Goal: Information Seeking & Learning: Learn about a topic

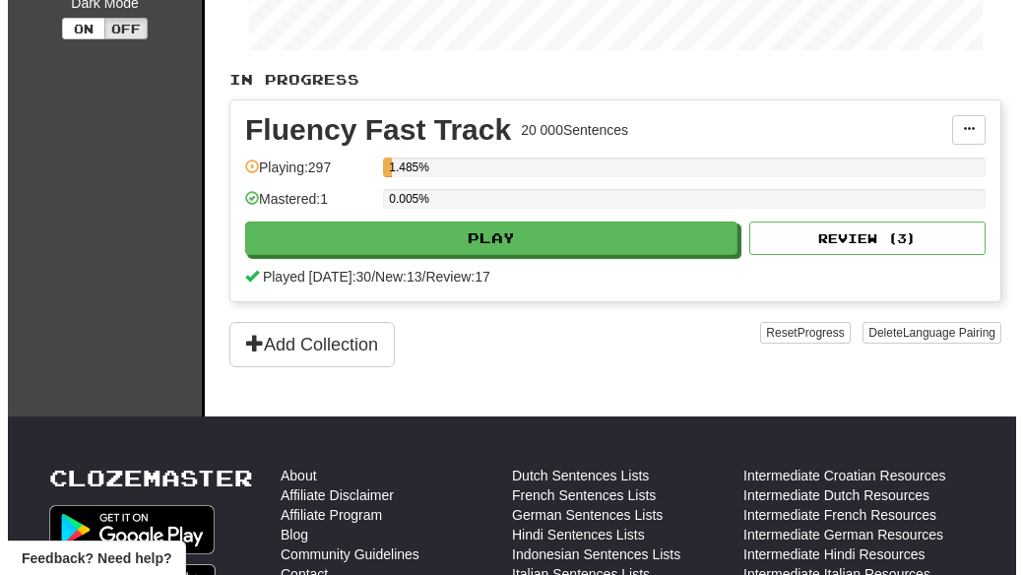
scroll to position [394, 0]
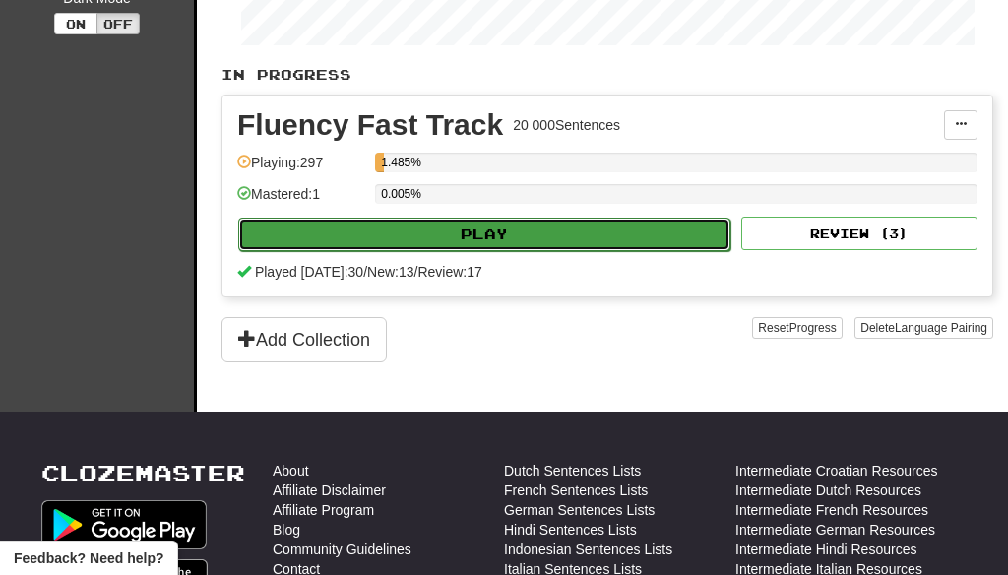
click at [520, 225] on button "Play" at bounding box center [484, 234] width 492 height 33
select select "**"
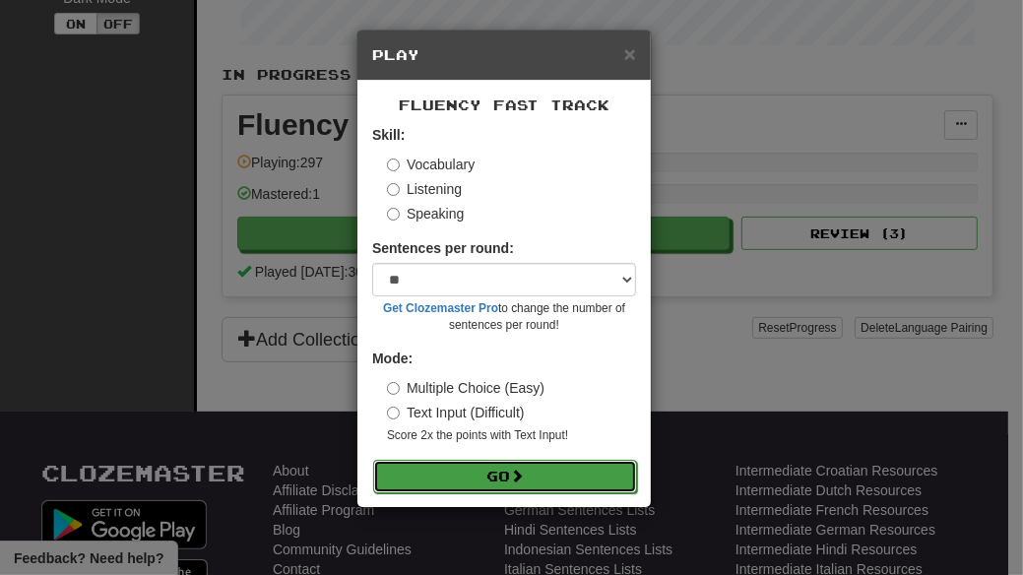
click at [492, 472] on button "Go" at bounding box center [505, 476] width 264 height 33
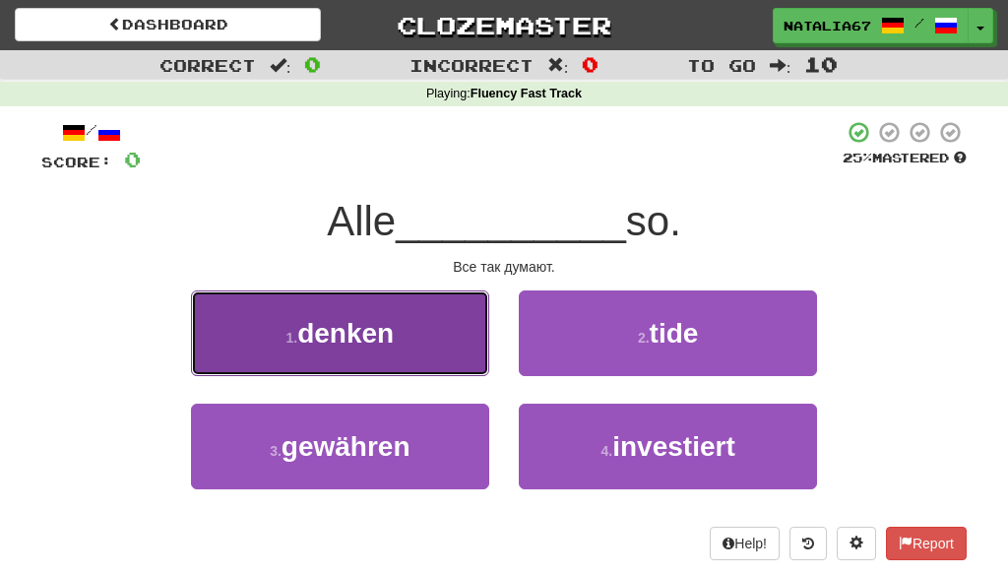
click at [329, 335] on span "denken" at bounding box center [345, 333] width 96 height 31
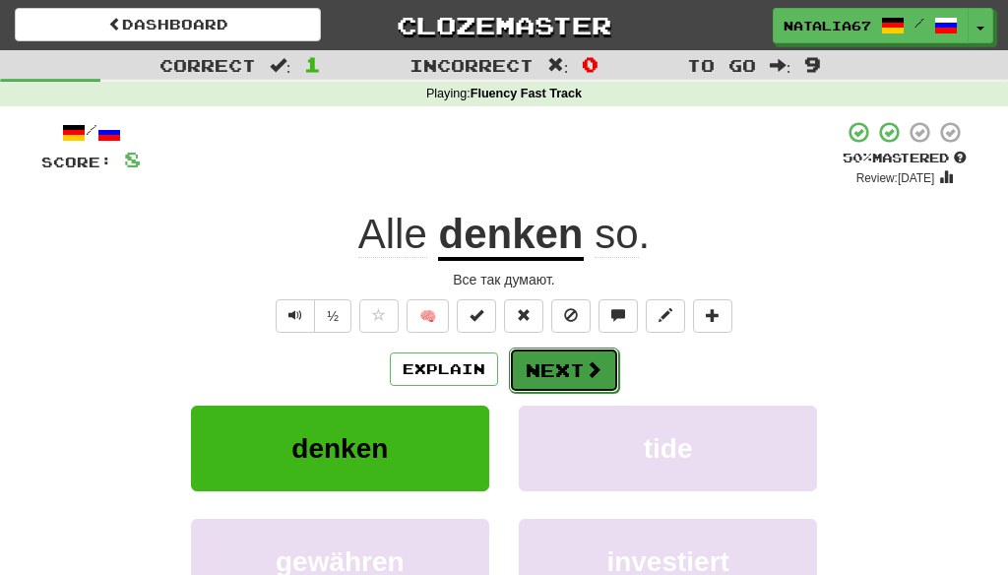
click at [558, 364] on button "Next" at bounding box center [564, 370] width 110 height 45
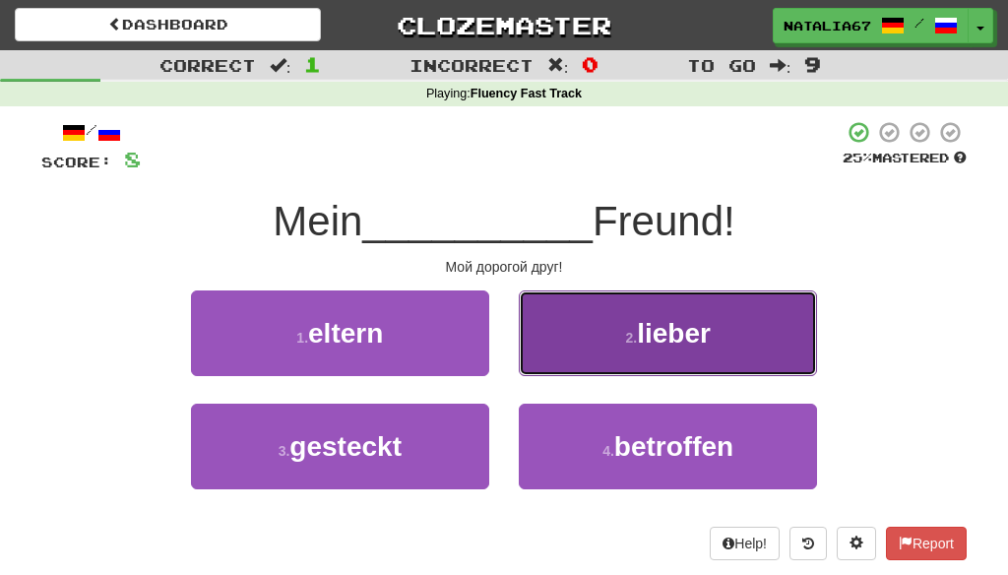
click at [692, 342] on span "lieber" at bounding box center [674, 333] width 74 height 31
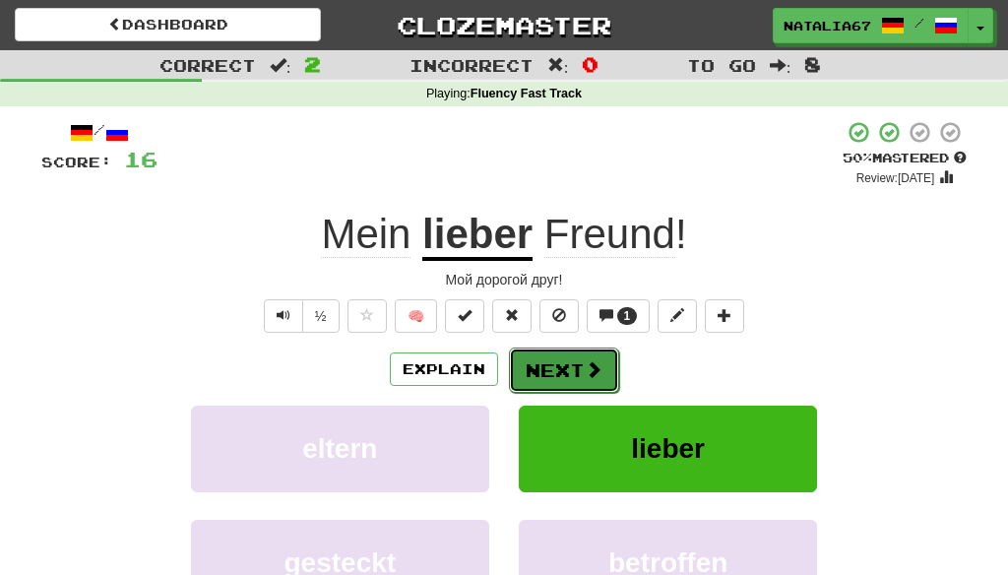
click at [559, 372] on button "Next" at bounding box center [564, 370] width 110 height 45
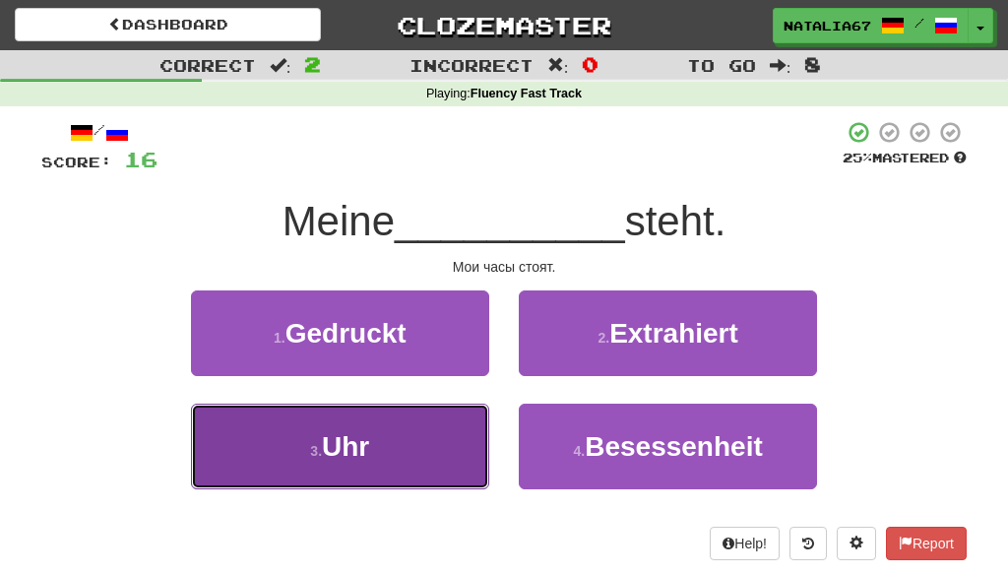
click at [382, 445] on button "3 . Uhr" at bounding box center [340, 447] width 298 height 86
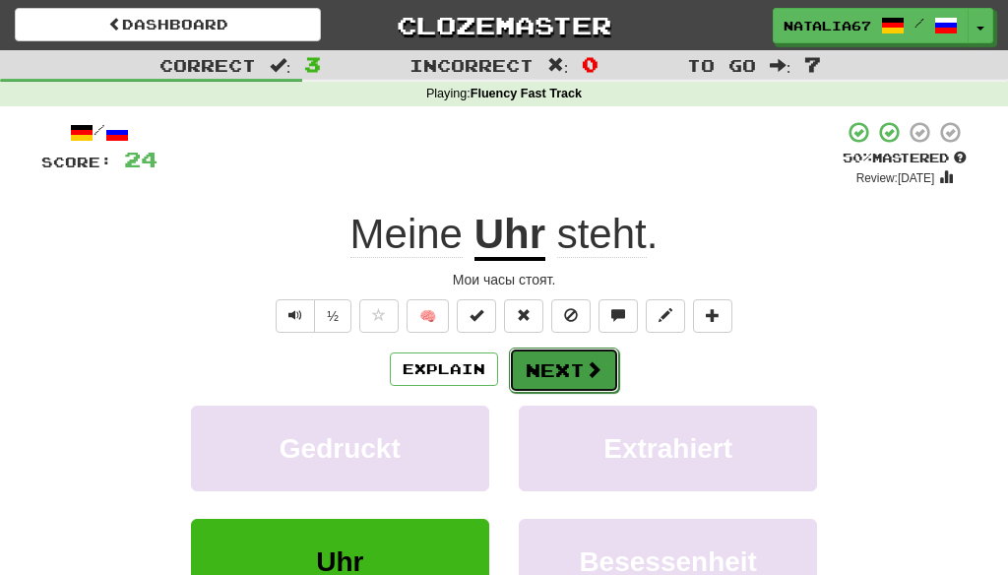
click at [564, 368] on button "Next" at bounding box center [564, 370] width 110 height 45
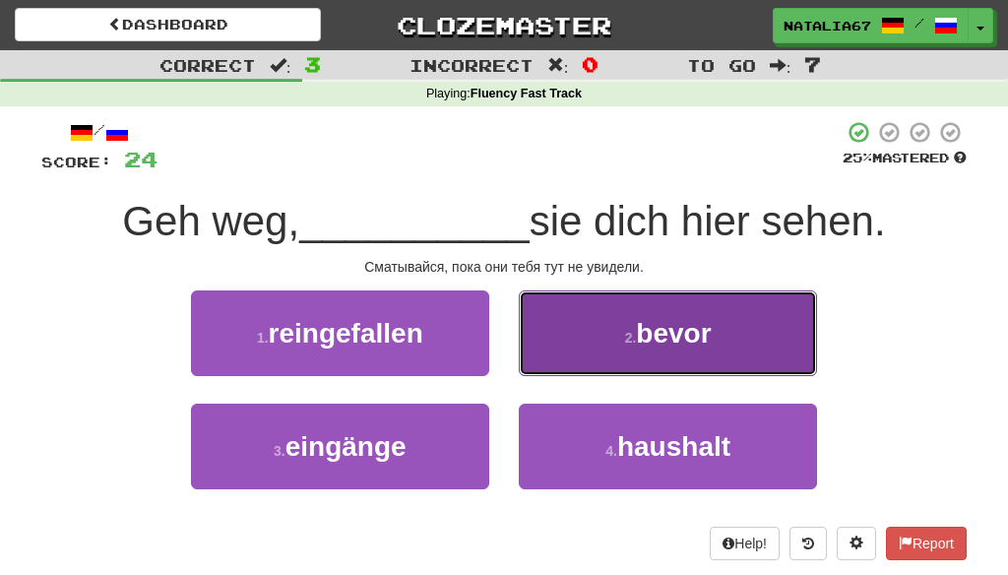
click at [705, 349] on button "2 . bevor" at bounding box center [668, 333] width 298 height 86
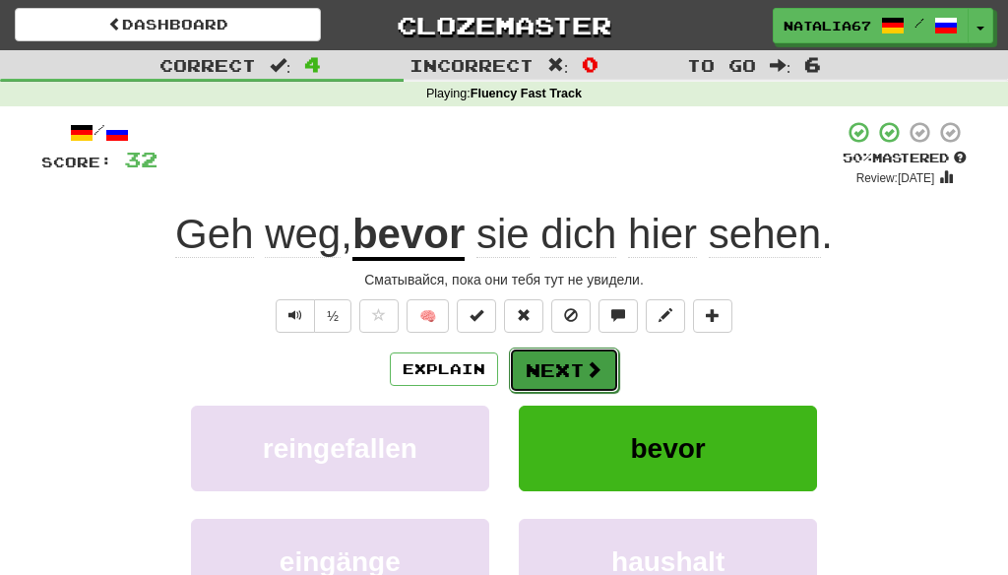
click at [569, 365] on button "Next" at bounding box center [564, 370] width 110 height 45
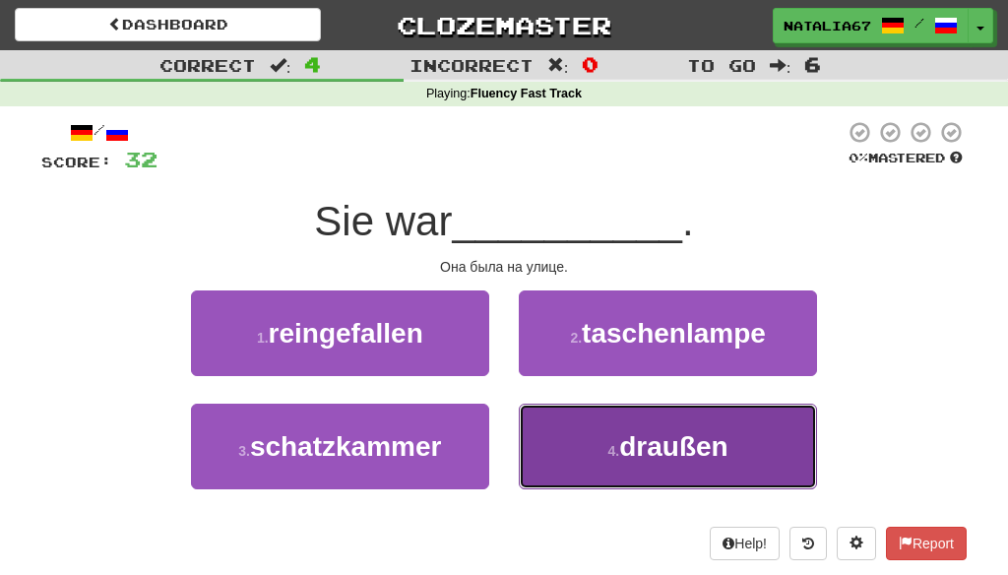
click at [681, 455] on span "draußen" at bounding box center [673, 446] width 108 height 31
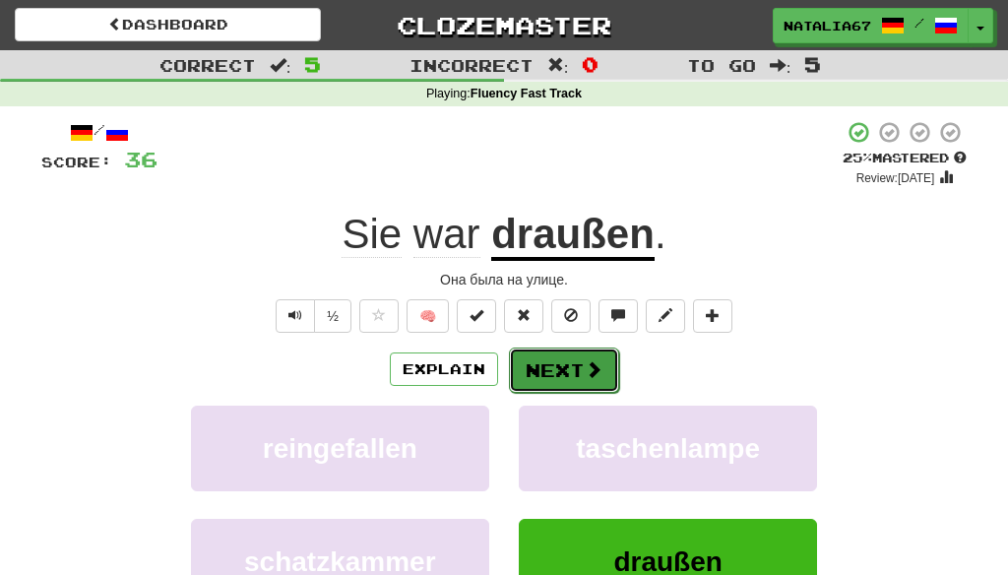
click at [563, 371] on button "Next" at bounding box center [564, 370] width 110 height 45
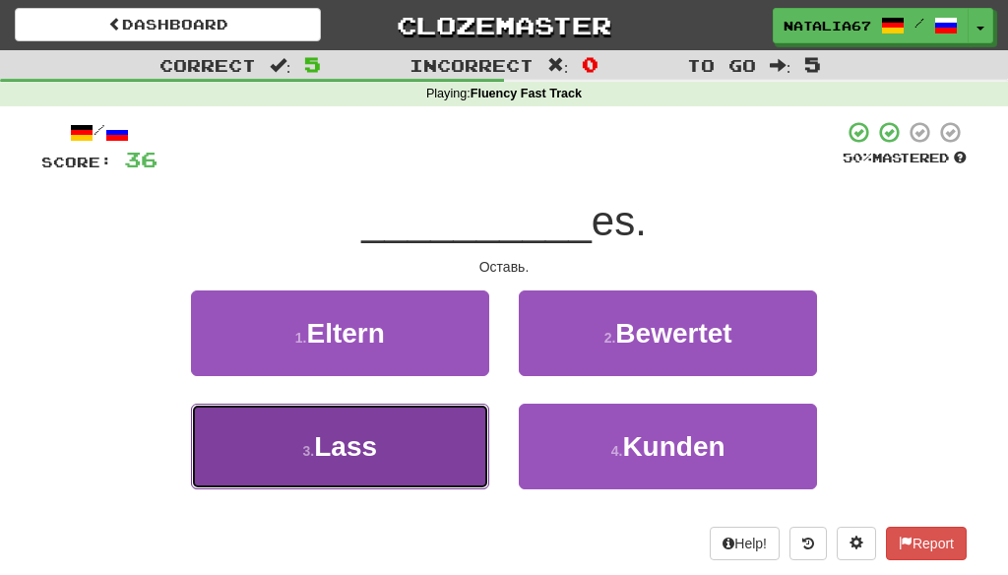
click at [437, 444] on button "3 . Lass" at bounding box center [340, 447] width 298 height 86
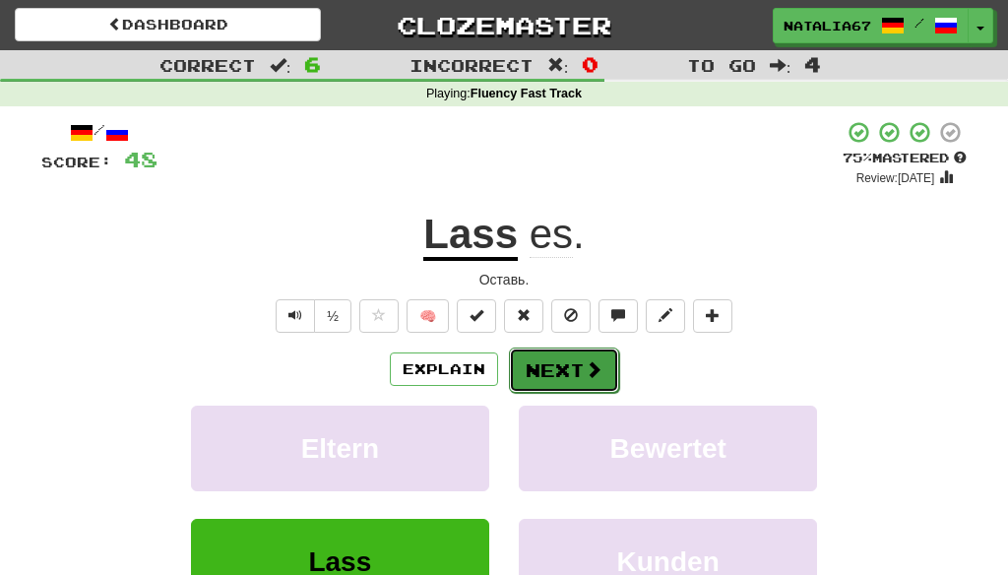
click at [578, 369] on button "Next" at bounding box center [564, 370] width 110 height 45
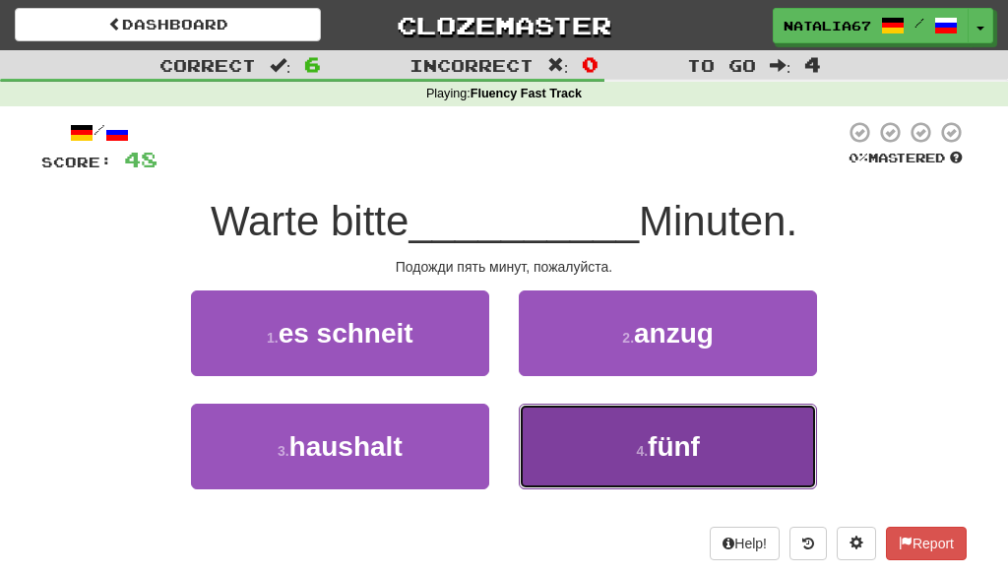
click at [738, 461] on button "4 . fünf" at bounding box center [668, 447] width 298 height 86
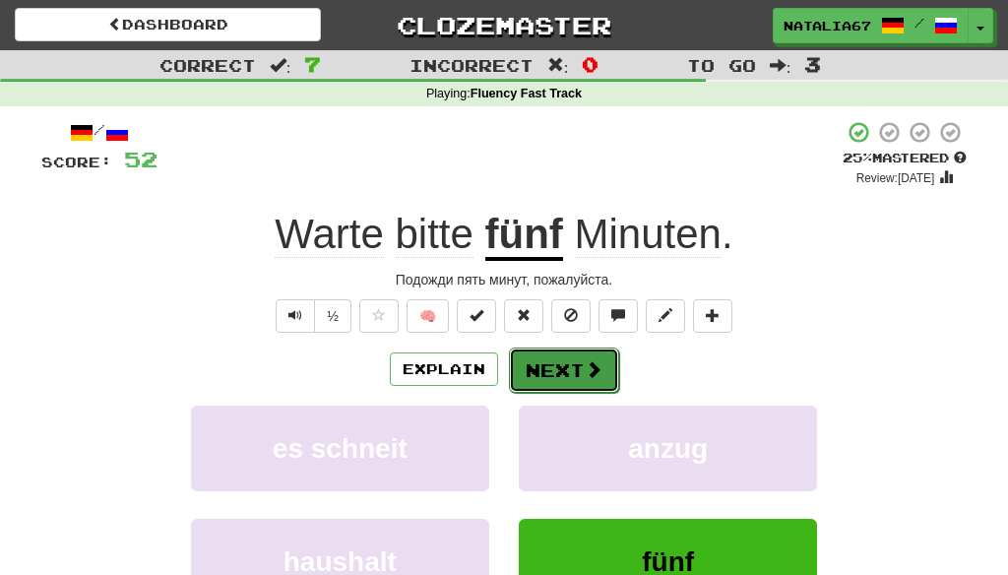
click at [578, 374] on button "Next" at bounding box center [564, 370] width 110 height 45
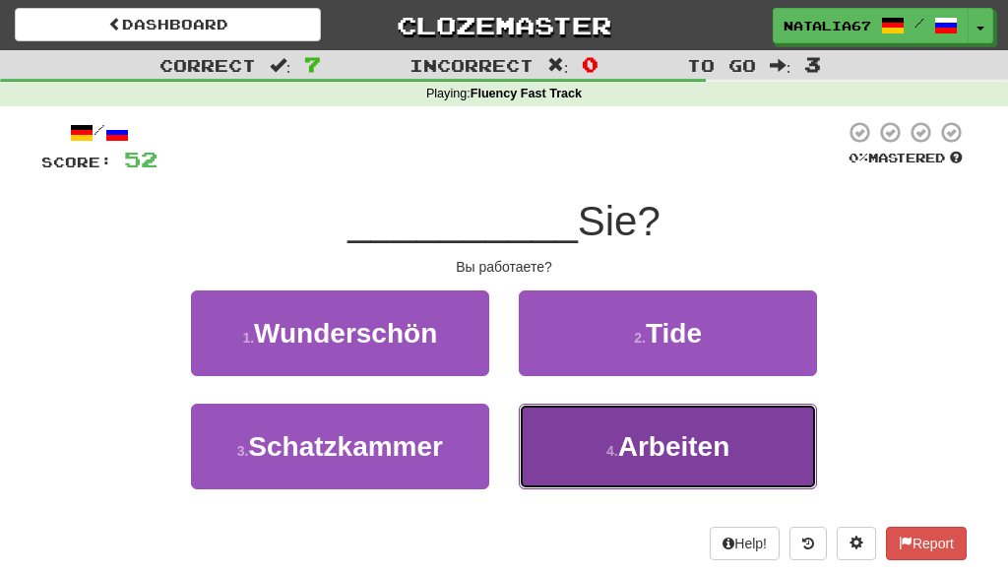
click at [671, 447] on span "Arbeiten" at bounding box center [674, 446] width 112 height 31
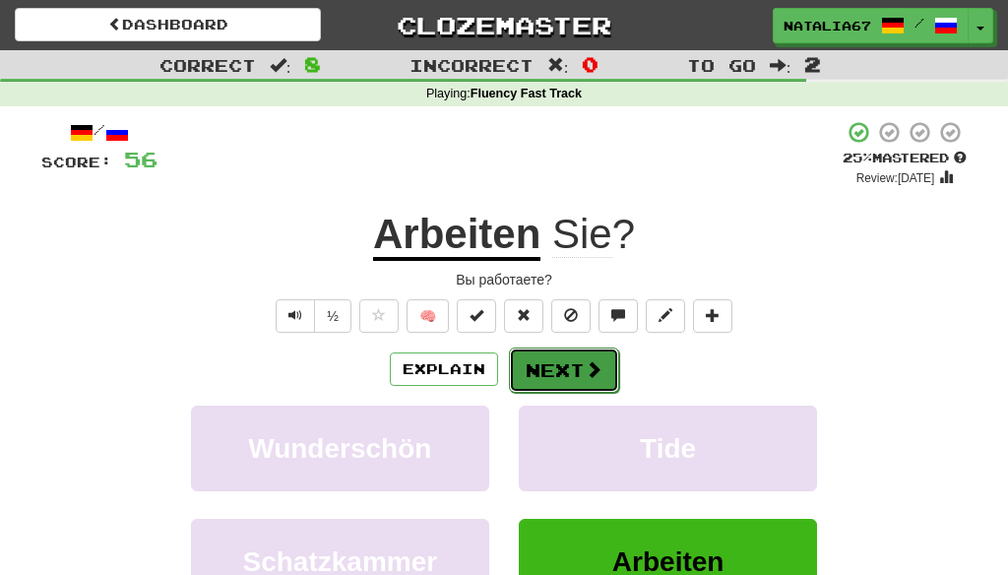
click at [559, 372] on button "Next" at bounding box center [564, 370] width 110 height 45
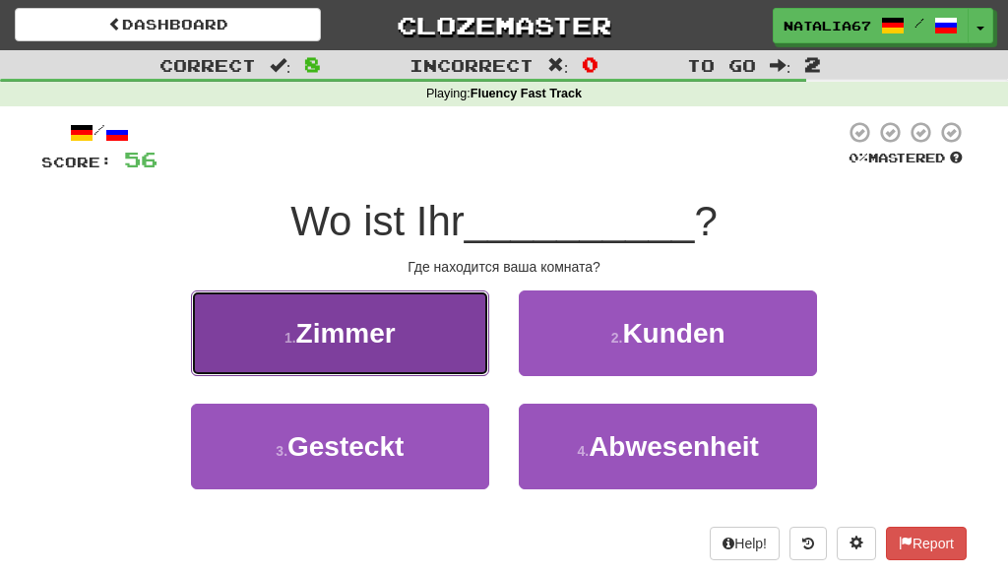
click at [349, 339] on span "Zimmer" at bounding box center [345, 333] width 99 height 31
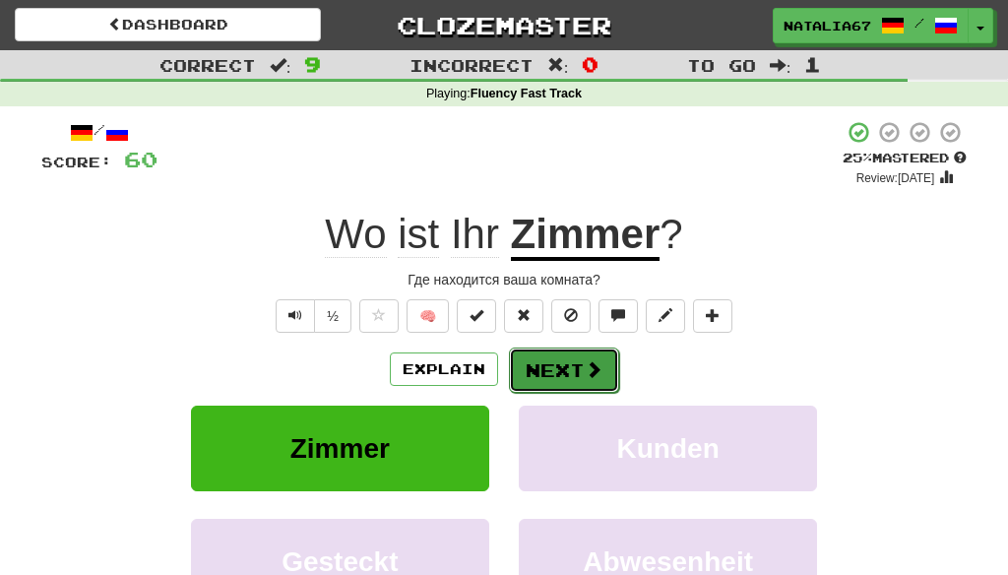
click at [587, 371] on span at bounding box center [594, 369] width 18 height 18
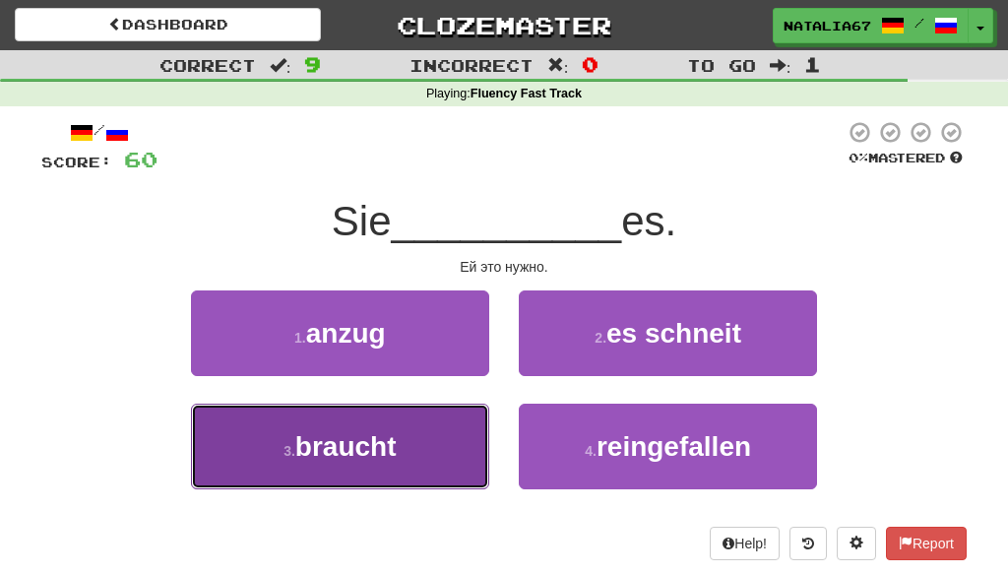
click at [382, 444] on span "braucht" at bounding box center [345, 446] width 101 height 31
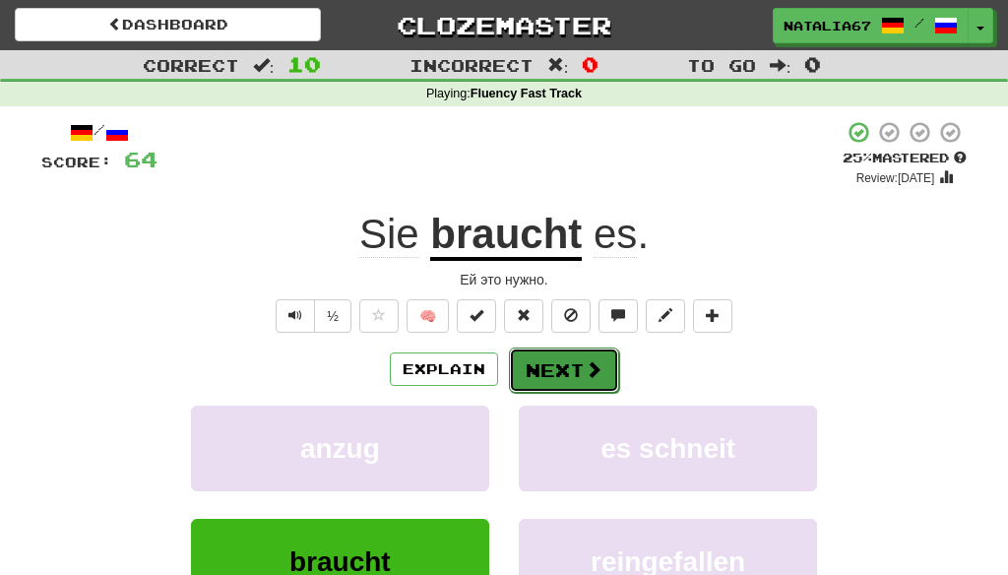
click at [567, 372] on button "Next" at bounding box center [564, 370] width 110 height 45
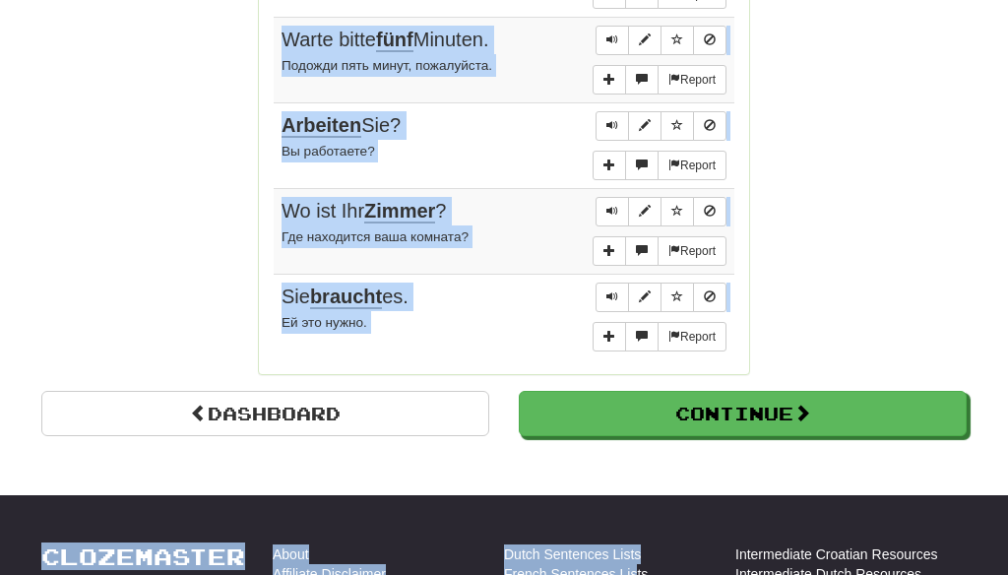
scroll to position [1741, 0]
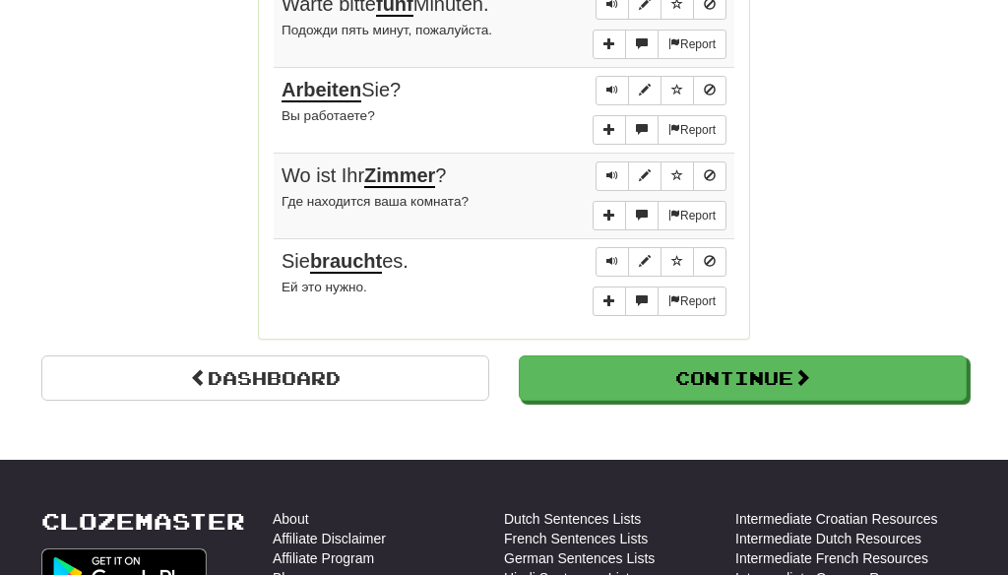
drag, startPoint x: 284, startPoint y: 224, endPoint x: 708, endPoint y: 330, distance: 437.2
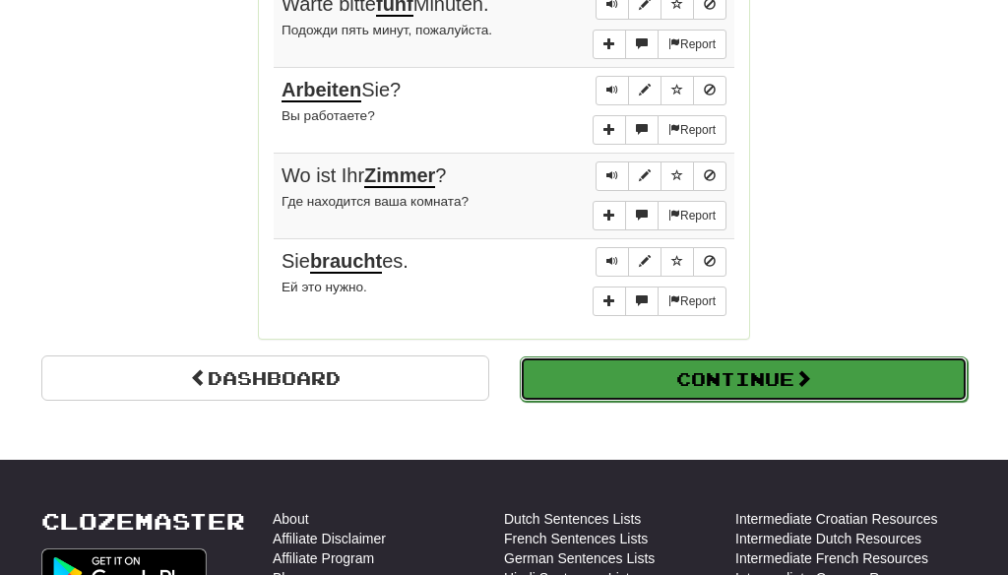
click at [739, 364] on button "Continue" at bounding box center [744, 378] width 448 height 45
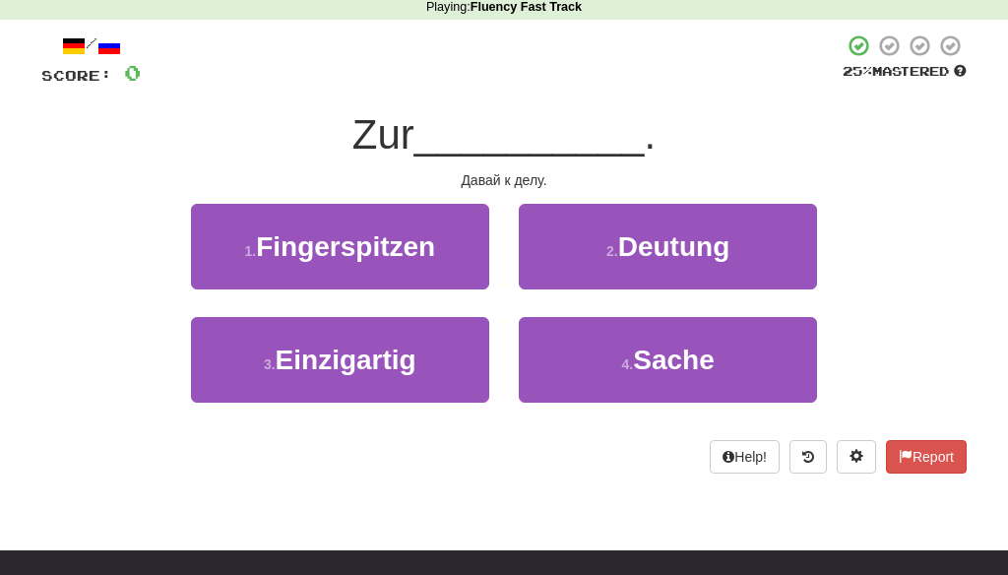
scroll to position [0, 0]
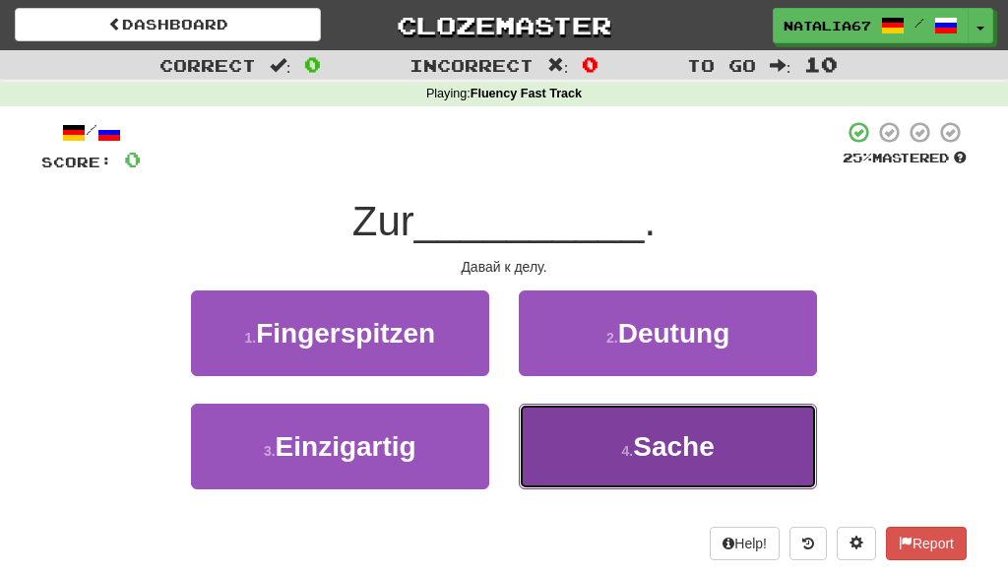
click at [681, 444] on span "Sache" at bounding box center [674, 446] width 82 height 31
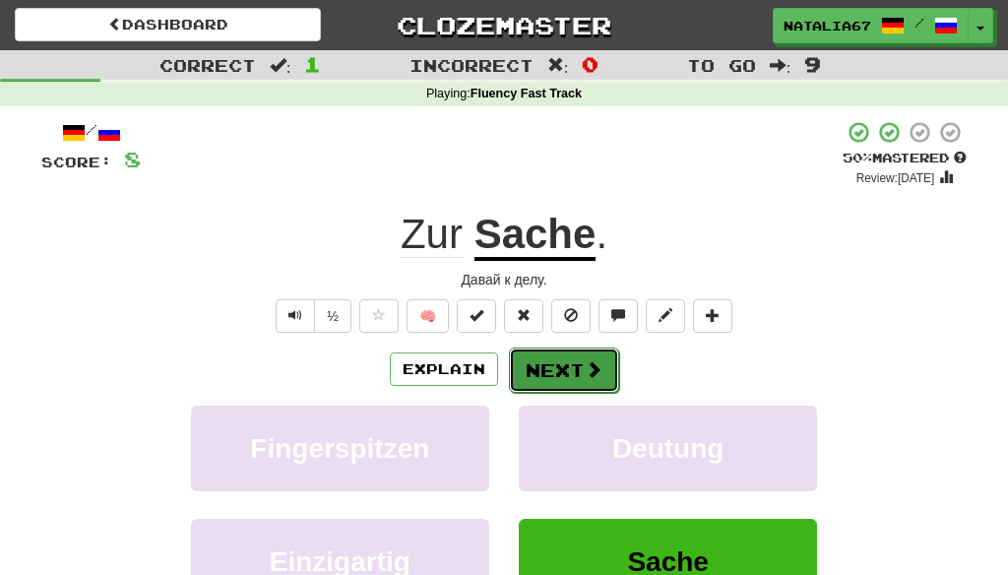
click at [561, 371] on button "Next" at bounding box center [564, 370] width 110 height 45
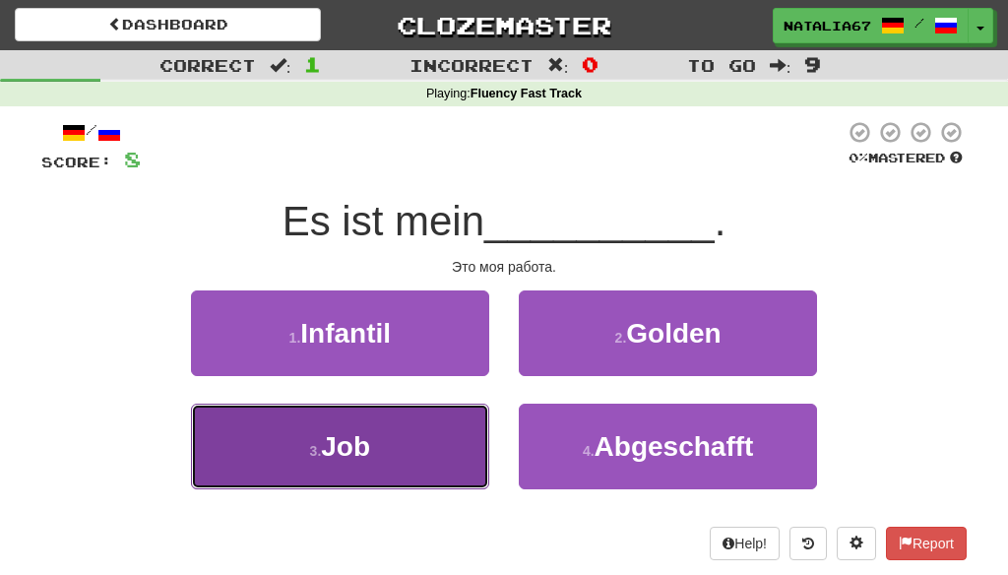
click at [383, 452] on button "3 . Job" at bounding box center [340, 447] width 298 height 86
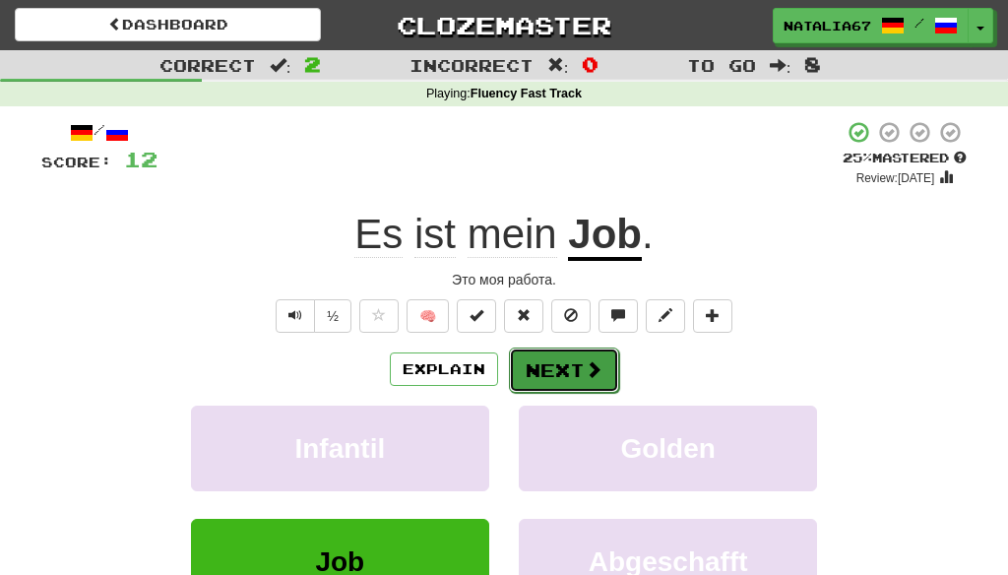
click at [549, 370] on button "Next" at bounding box center [564, 370] width 110 height 45
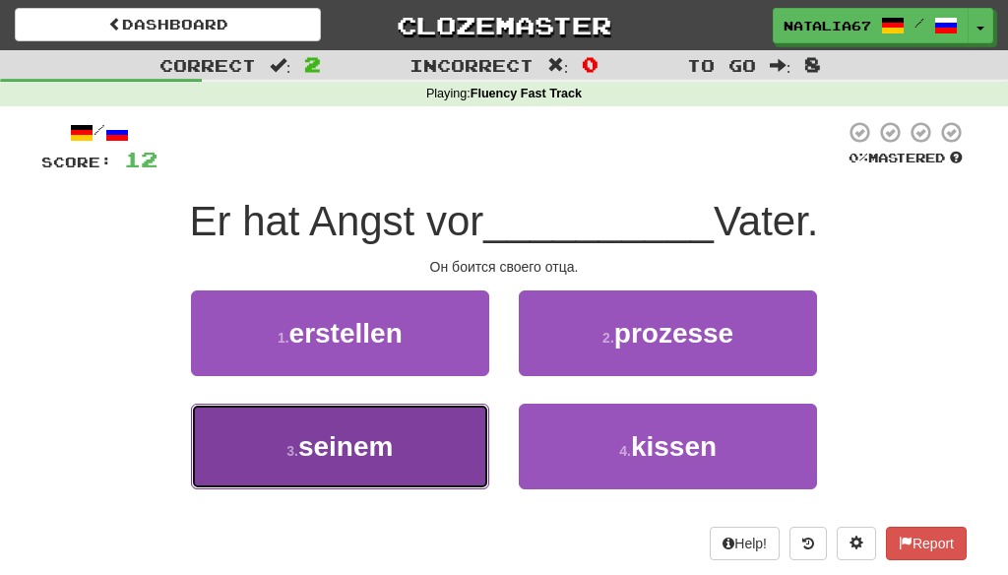
click at [390, 448] on span "seinem" at bounding box center [345, 446] width 95 height 31
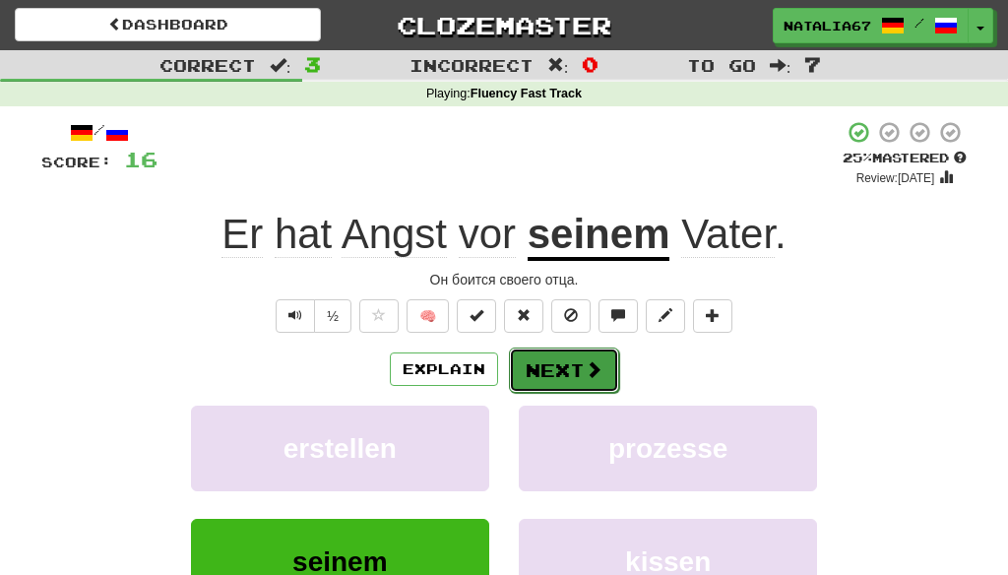
click at [571, 366] on button "Next" at bounding box center [564, 370] width 110 height 45
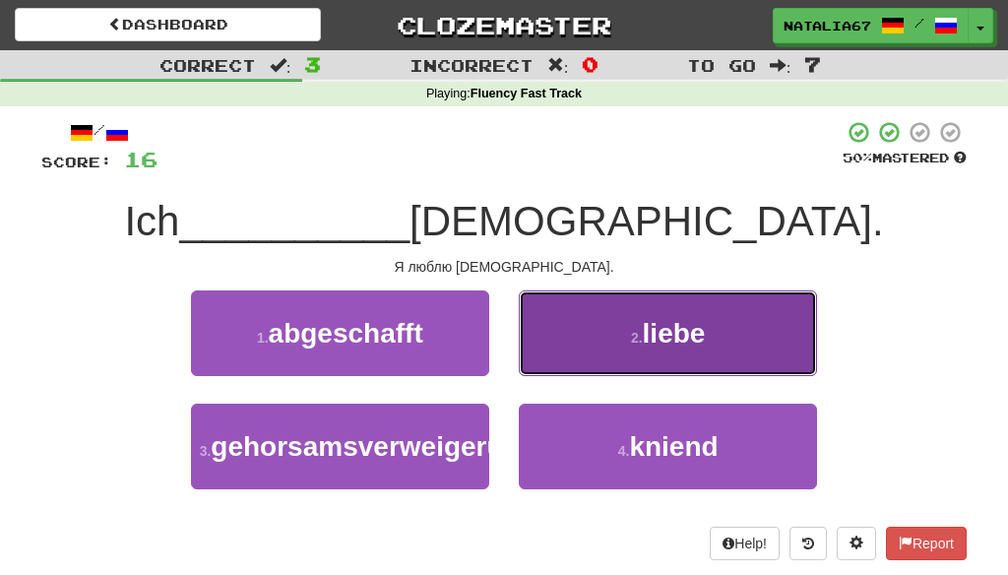
click at [686, 344] on span "liebe" at bounding box center [674, 333] width 63 height 31
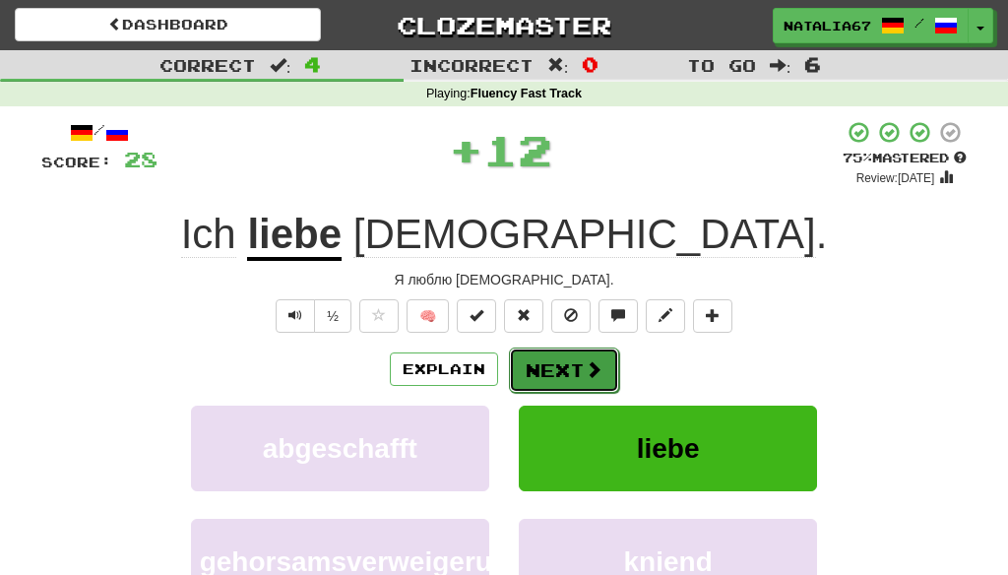
click at [555, 370] on button "Next" at bounding box center [564, 370] width 110 height 45
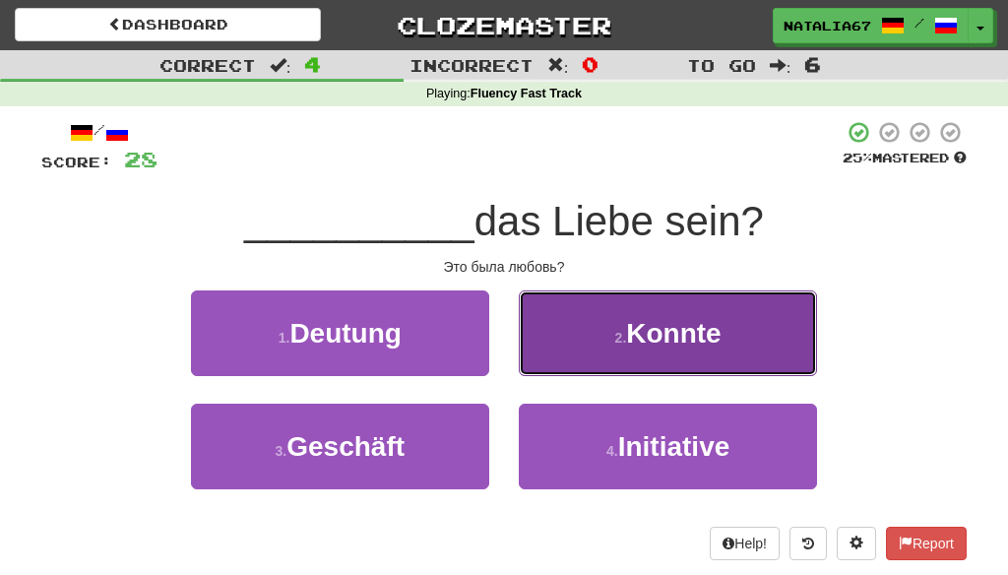
click at [664, 338] on span "Konnte" at bounding box center [673, 333] width 95 height 31
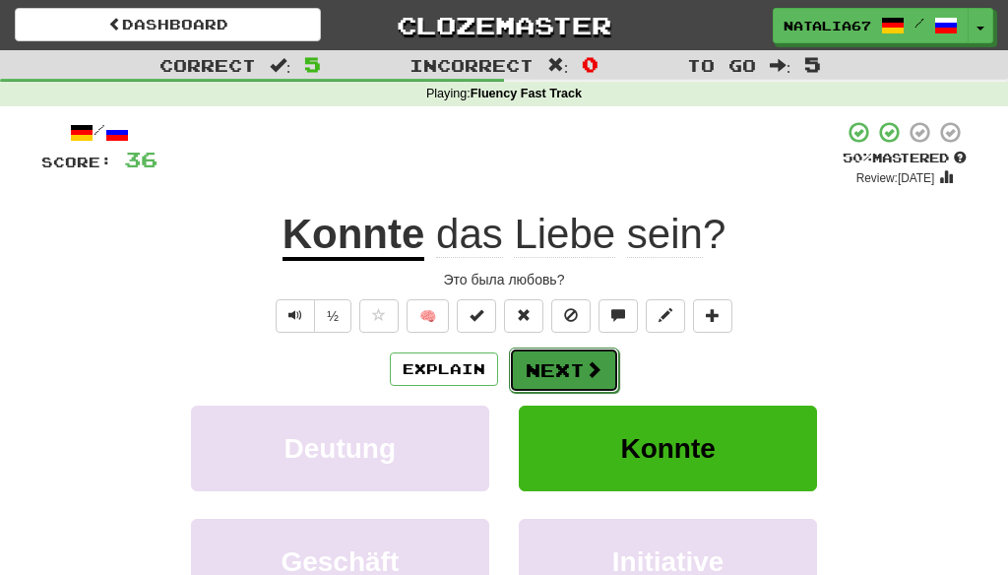
click at [569, 364] on button "Next" at bounding box center [564, 370] width 110 height 45
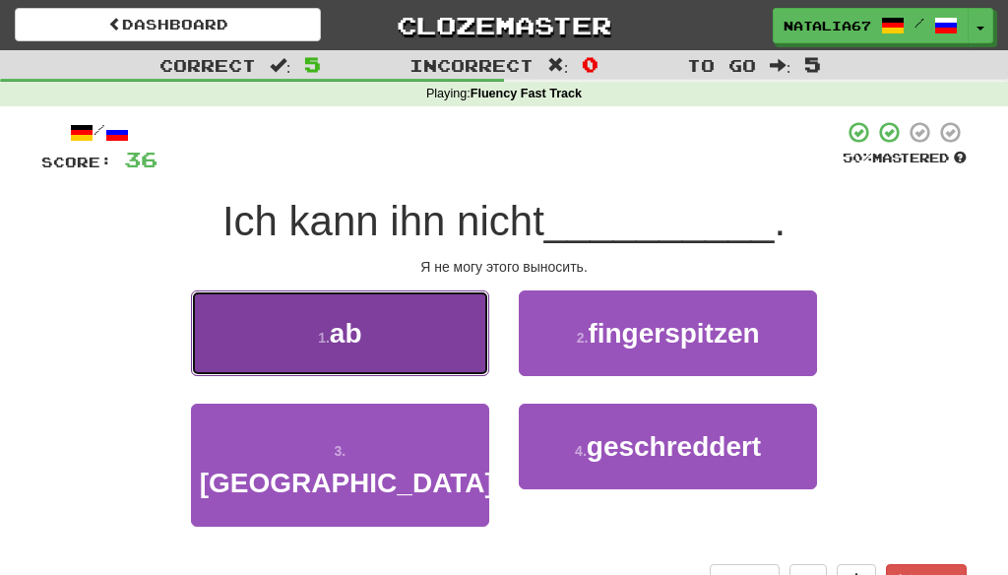
click at [347, 328] on span "ab" at bounding box center [346, 333] width 32 height 31
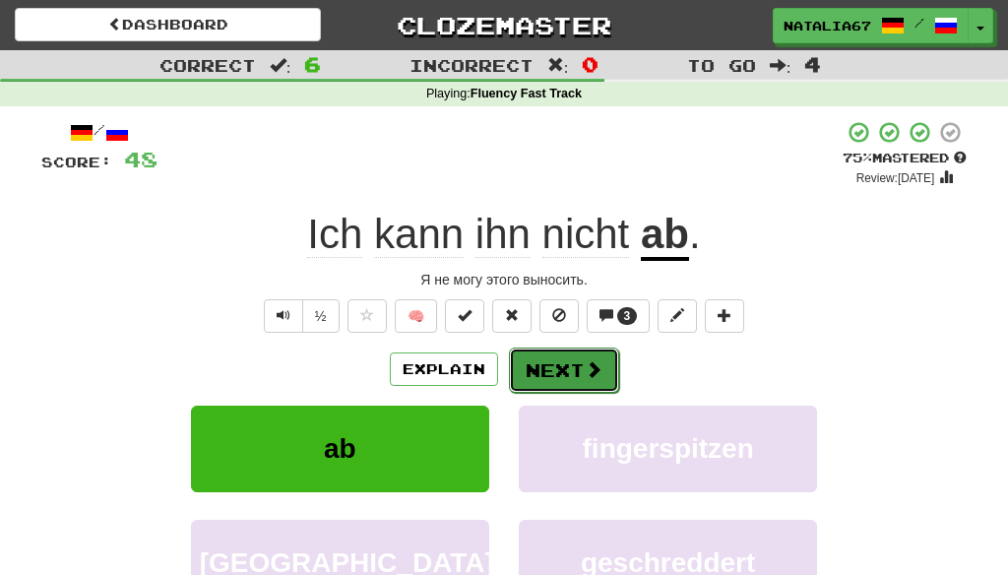
click at [566, 366] on button "Next" at bounding box center [564, 370] width 110 height 45
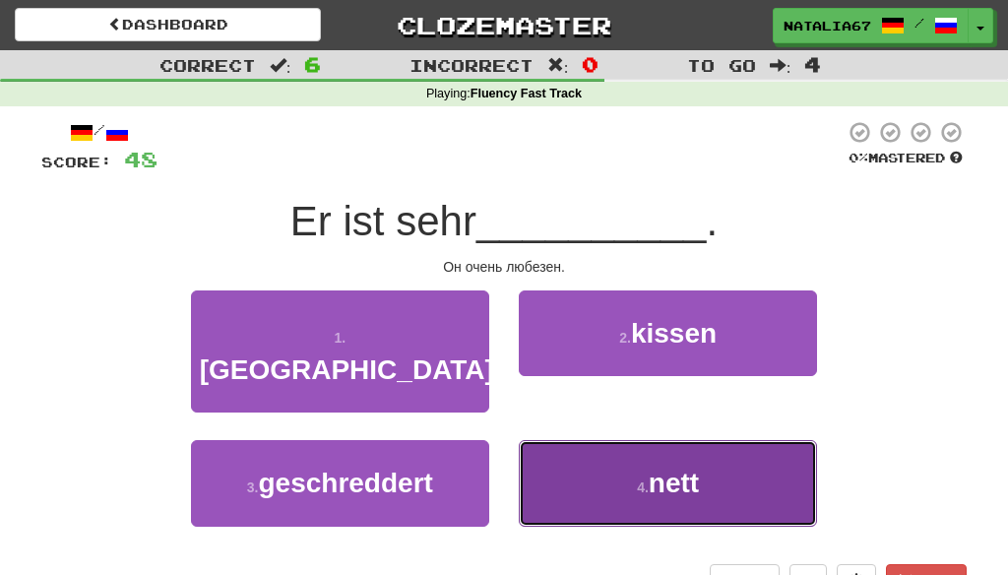
click at [682, 468] on span "nett" at bounding box center [674, 483] width 50 height 31
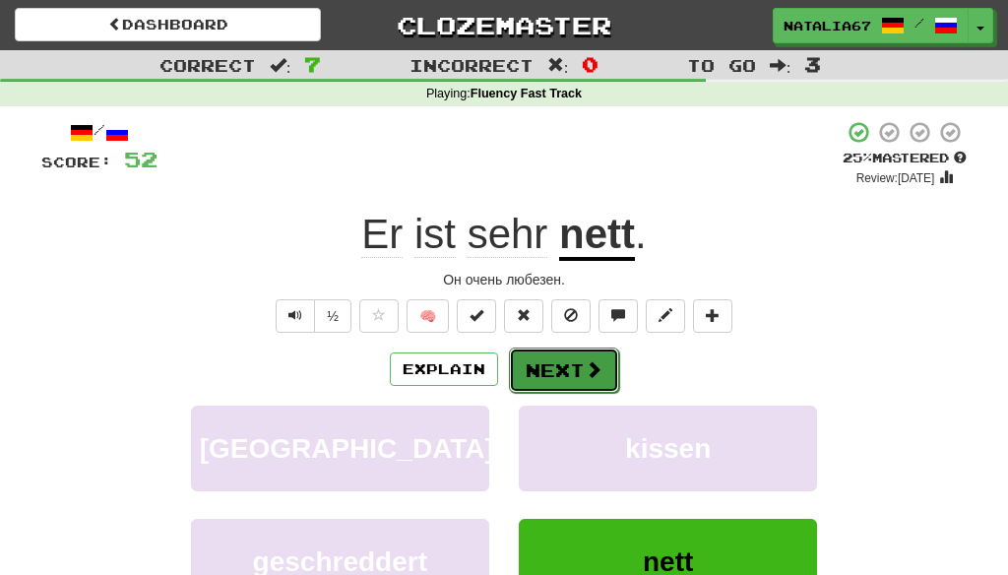
click at [549, 374] on button "Next" at bounding box center [564, 370] width 110 height 45
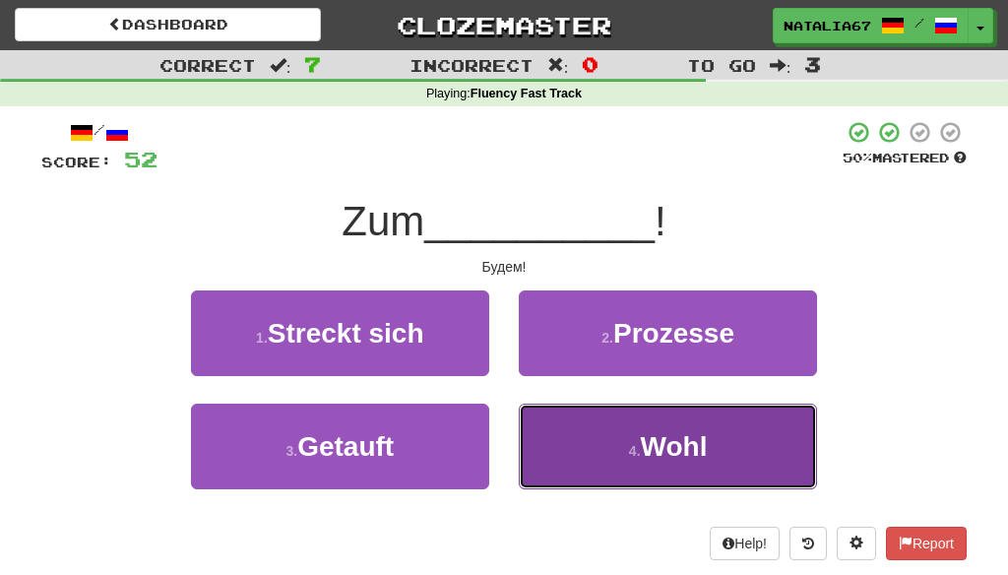
click at [667, 450] on span "Wohl" at bounding box center [674, 446] width 67 height 31
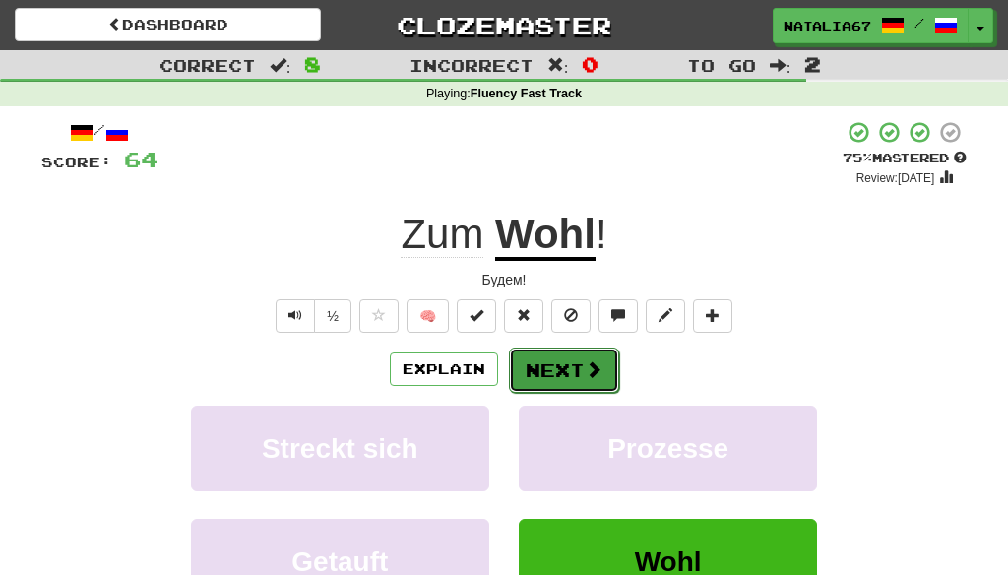
click at [575, 366] on button "Next" at bounding box center [564, 370] width 110 height 45
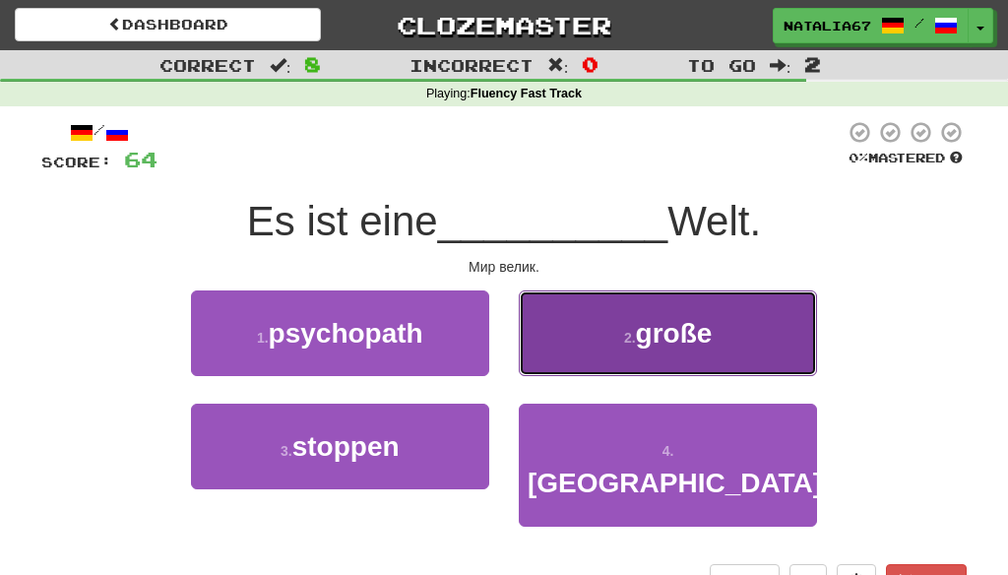
click at [672, 347] on span "große" at bounding box center [674, 333] width 77 height 31
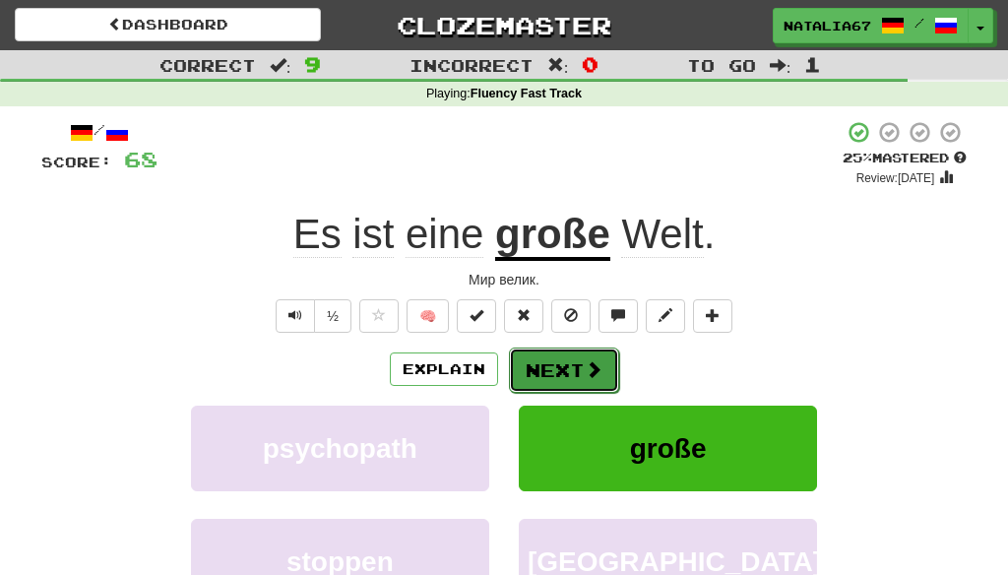
click at [574, 365] on button "Next" at bounding box center [564, 370] width 110 height 45
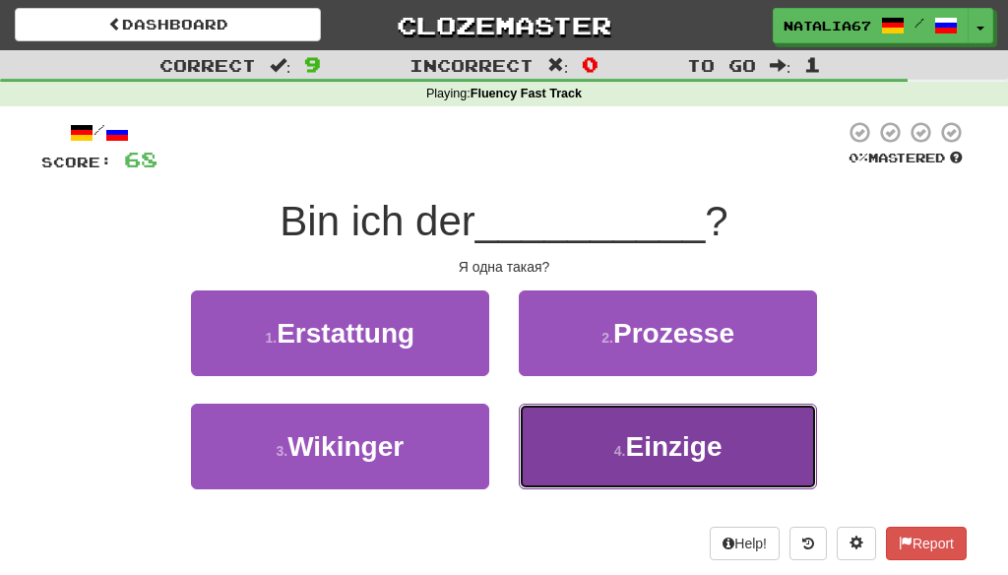
click at [667, 454] on span "Einzige" at bounding box center [673, 446] width 96 height 31
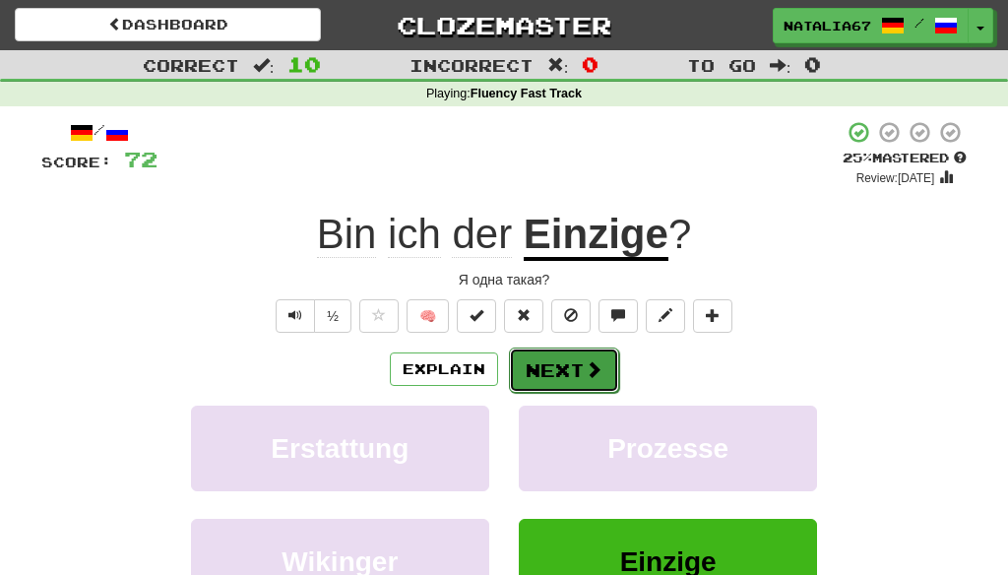
click at [575, 370] on button "Next" at bounding box center [564, 370] width 110 height 45
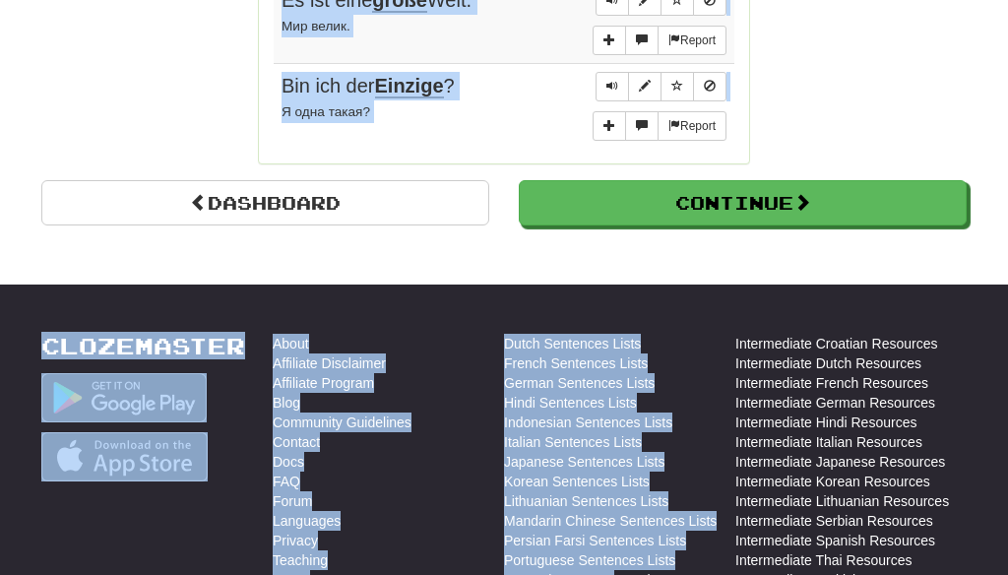
scroll to position [1907, 0]
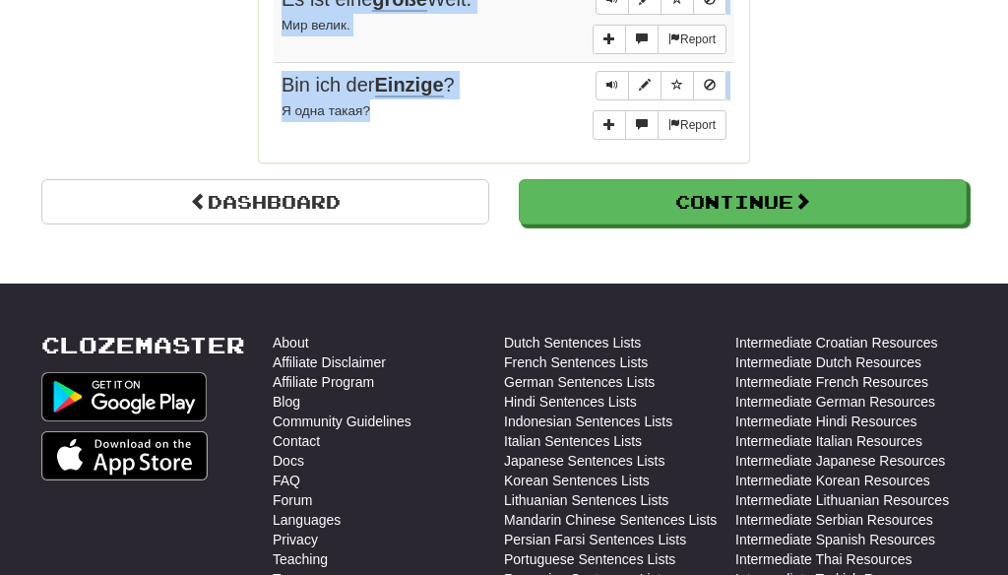
drag, startPoint x: 282, startPoint y: 226, endPoint x: 536, endPoint y: 128, distance: 272.4
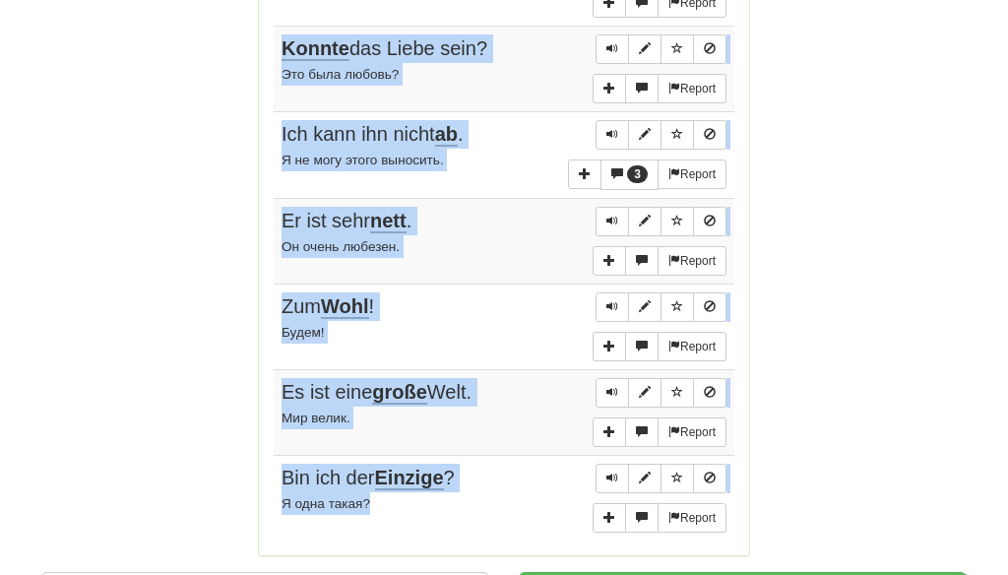
scroll to position [1908, 0]
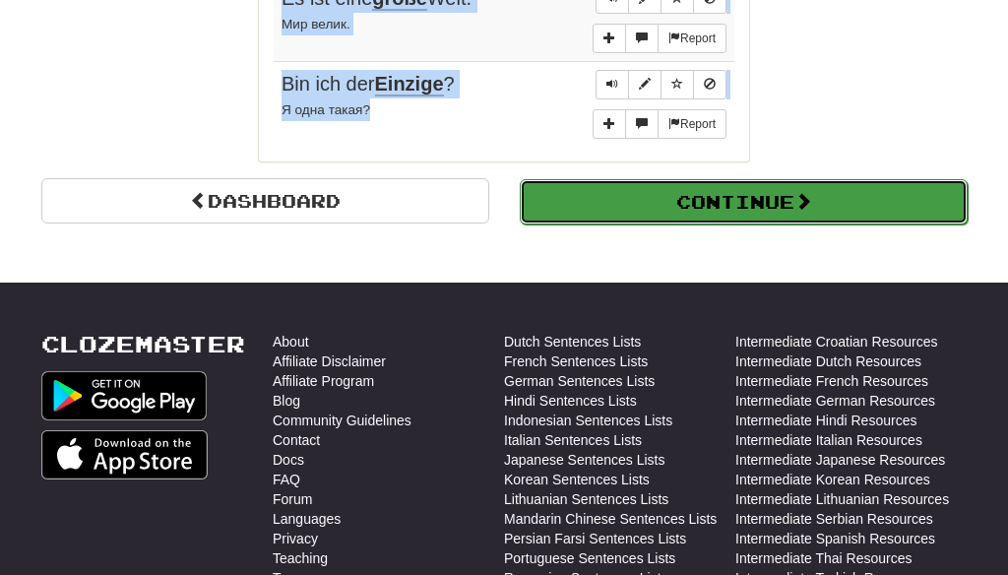
click at [750, 189] on button "Continue" at bounding box center [744, 201] width 448 height 45
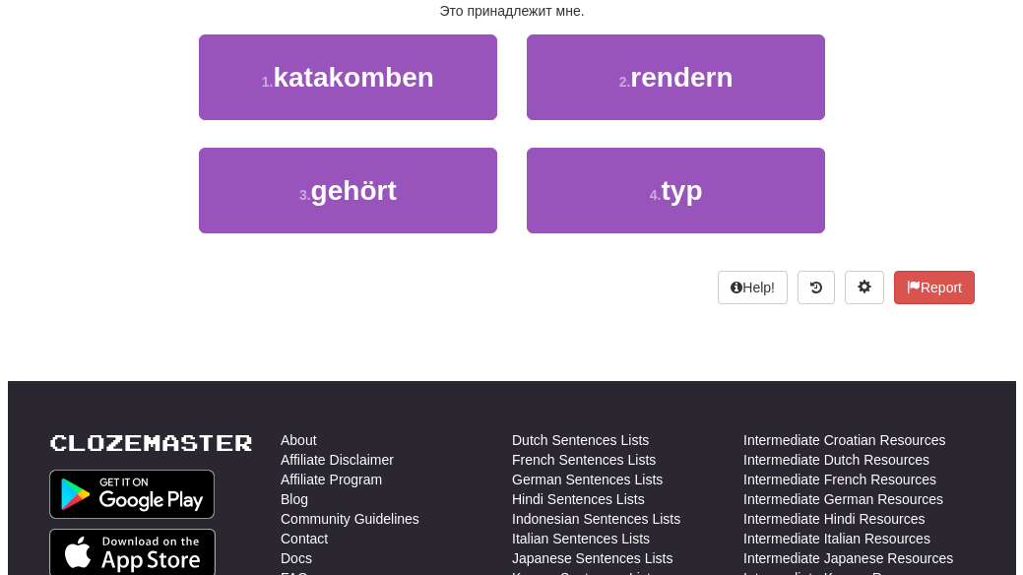
scroll to position [0, 0]
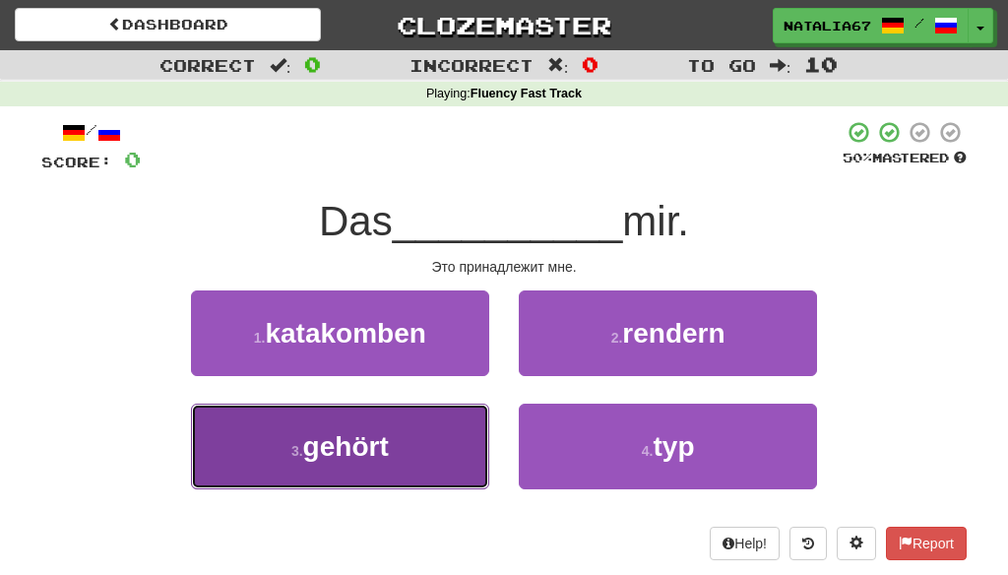
click at [370, 447] on span "gehört" at bounding box center [346, 446] width 86 height 31
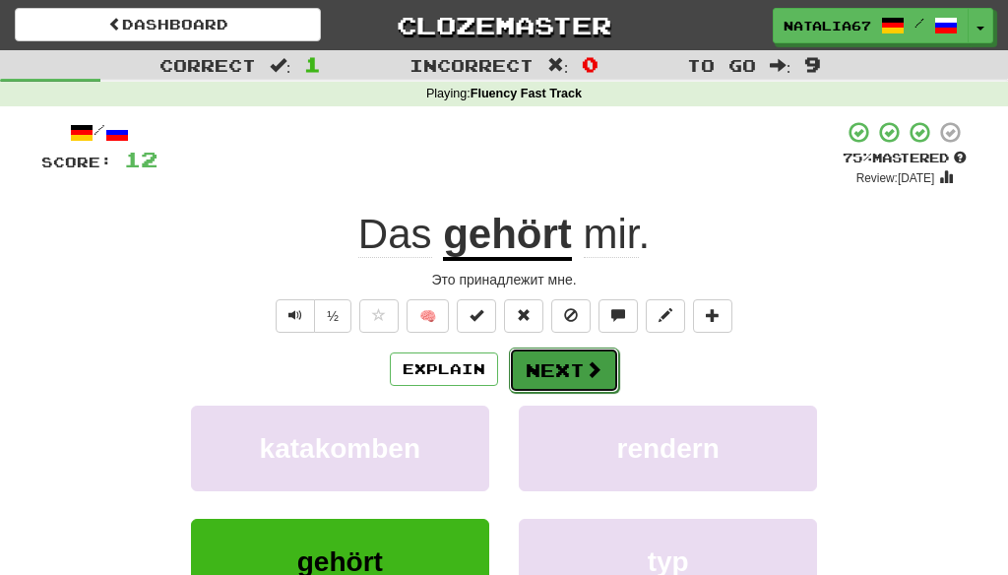
click at [566, 369] on button "Next" at bounding box center [564, 370] width 110 height 45
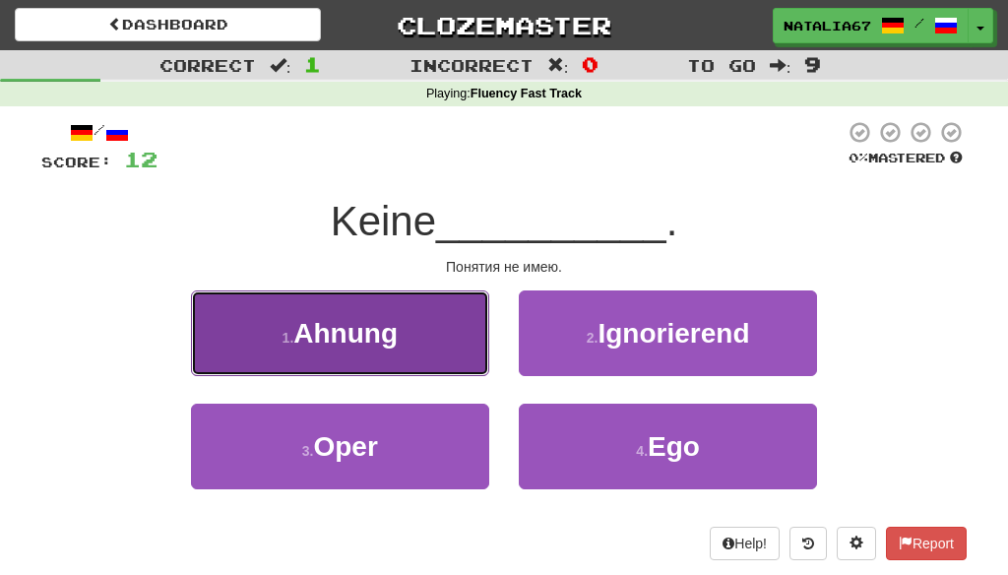
click at [381, 330] on span "Ahnung" at bounding box center [345, 333] width 104 height 31
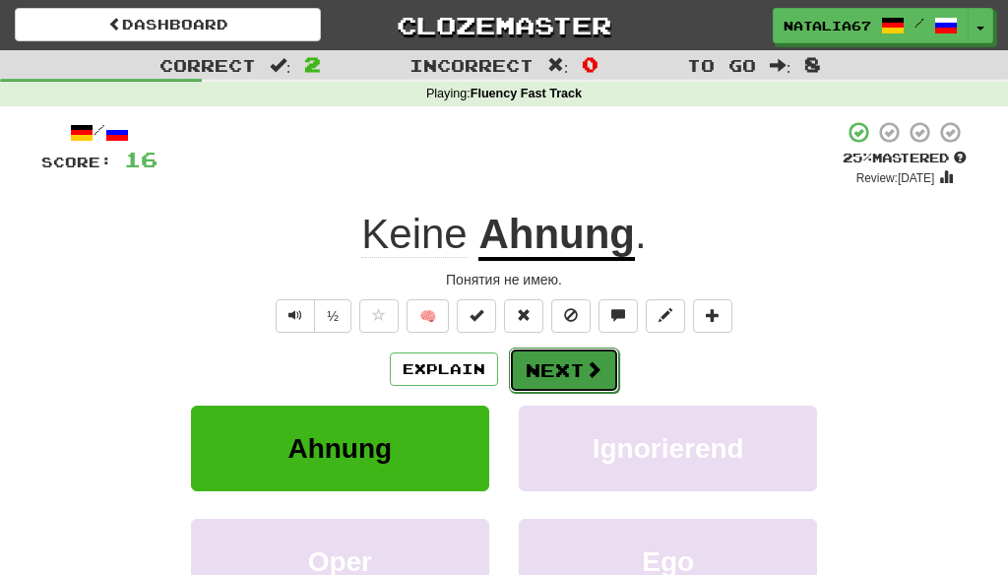
click at [551, 362] on button "Next" at bounding box center [564, 370] width 110 height 45
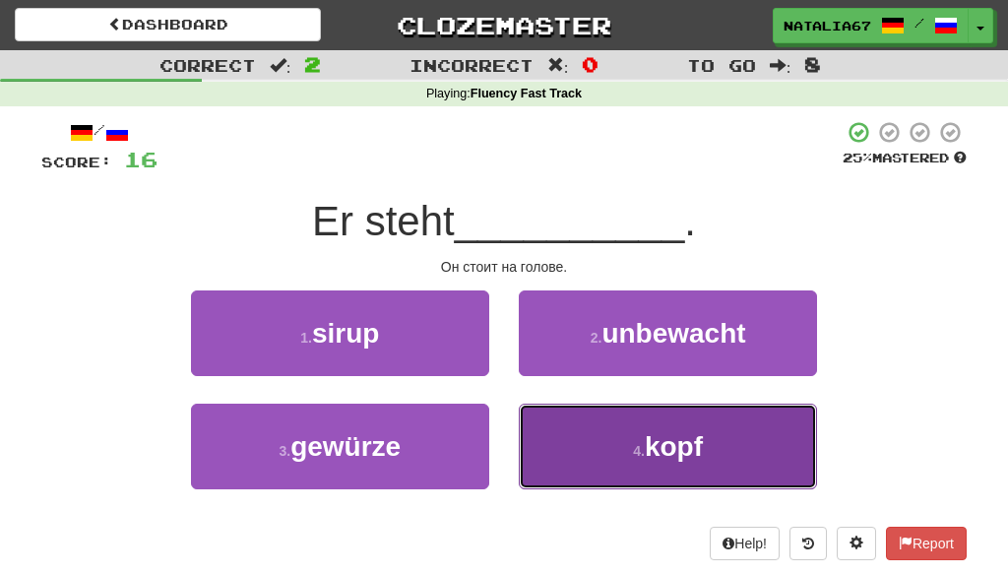
click at [691, 440] on span "kopf" at bounding box center [674, 446] width 58 height 31
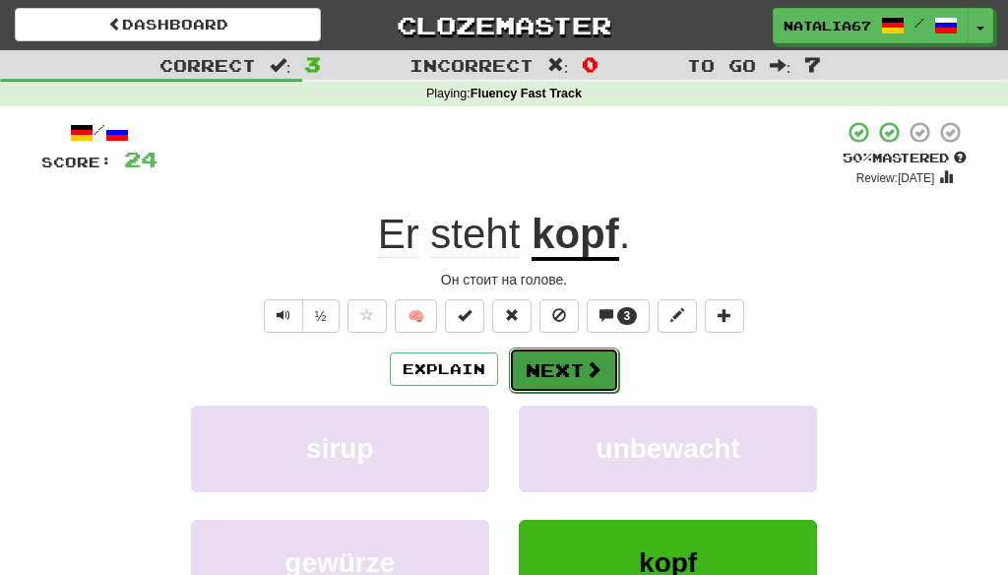
click at [587, 367] on span at bounding box center [594, 369] width 18 height 18
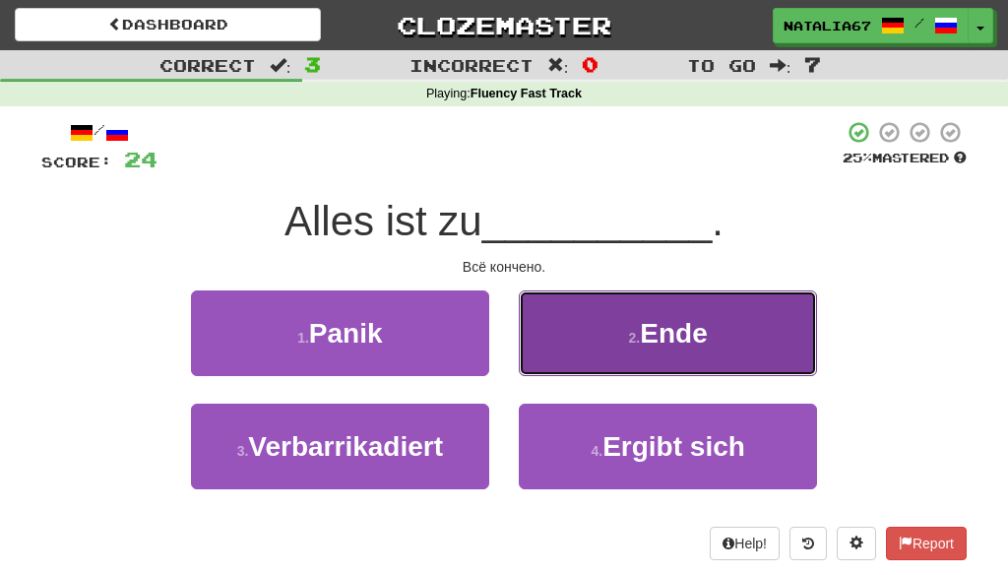
click at [665, 344] on span "Ende" at bounding box center [673, 333] width 67 height 31
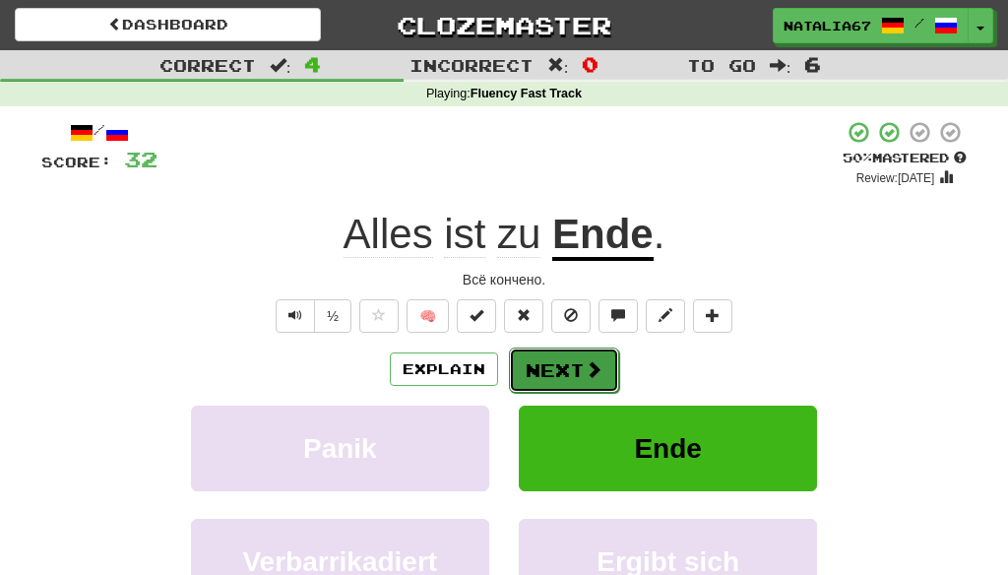
click at [547, 365] on button "Next" at bounding box center [564, 370] width 110 height 45
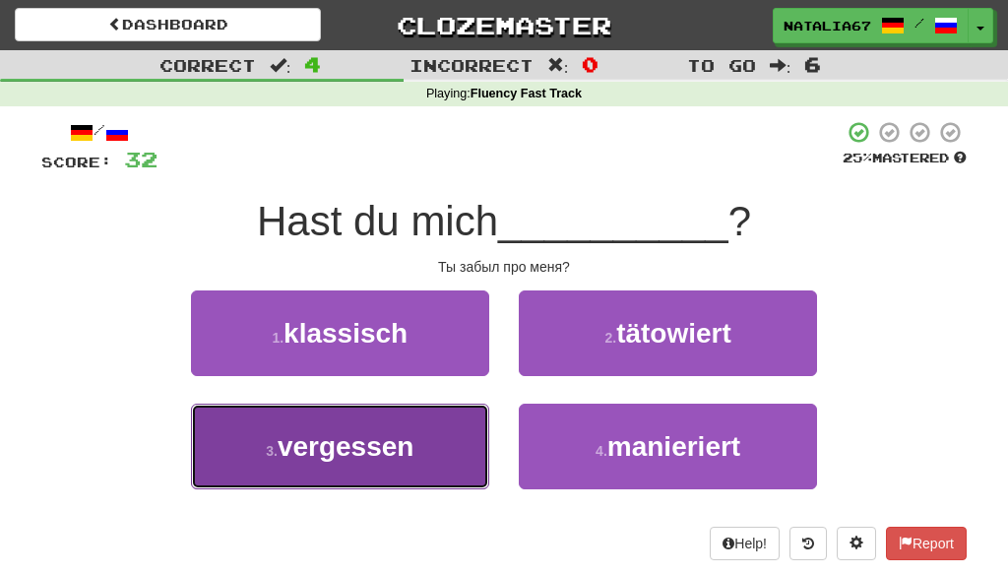
click at [360, 446] on span "vergessen" at bounding box center [346, 446] width 137 height 31
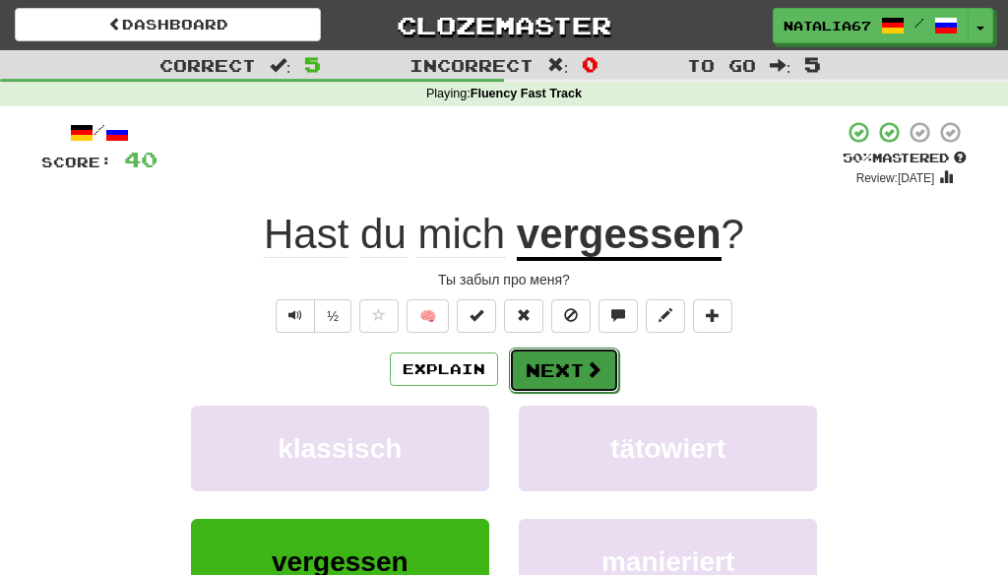
click at [555, 361] on button "Next" at bounding box center [564, 370] width 110 height 45
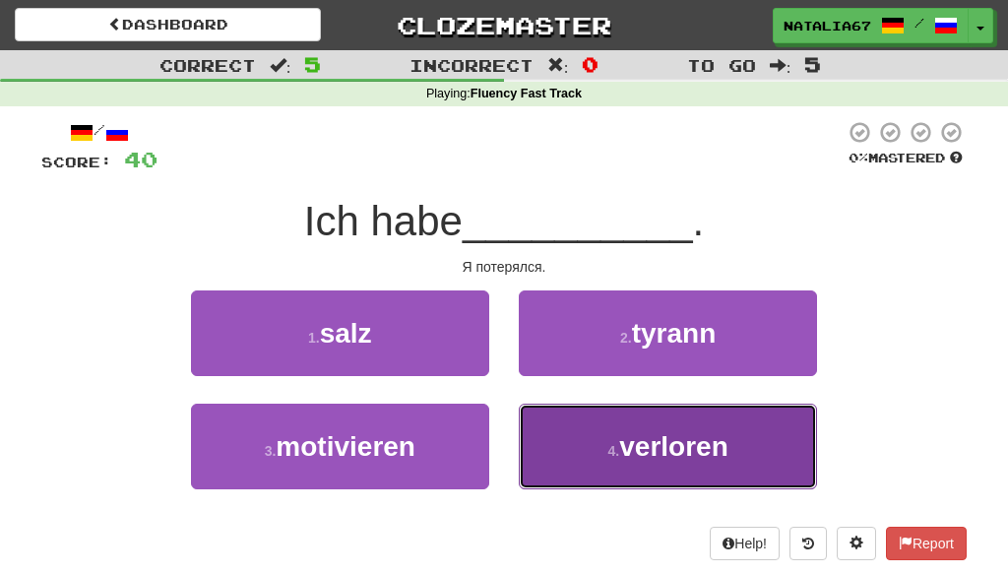
click at [718, 460] on span "verloren" at bounding box center [673, 446] width 109 height 31
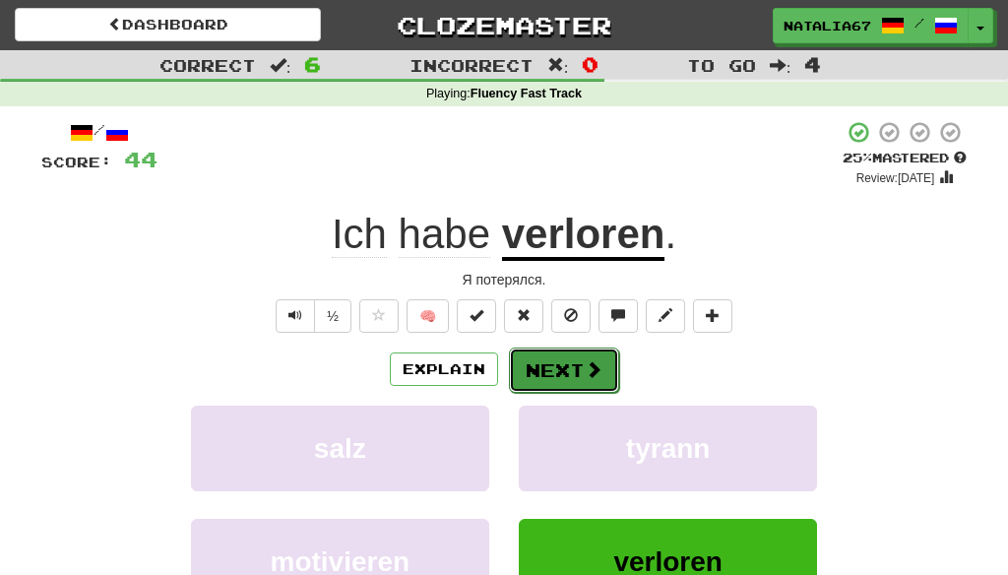
click at [553, 372] on button "Next" at bounding box center [564, 370] width 110 height 45
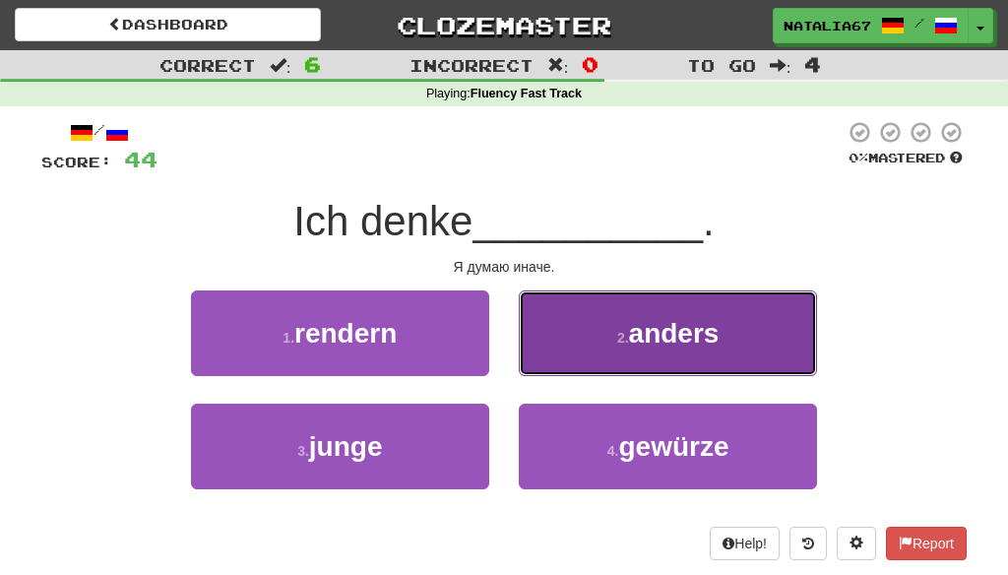
click at [697, 329] on span "anders" at bounding box center [674, 333] width 91 height 31
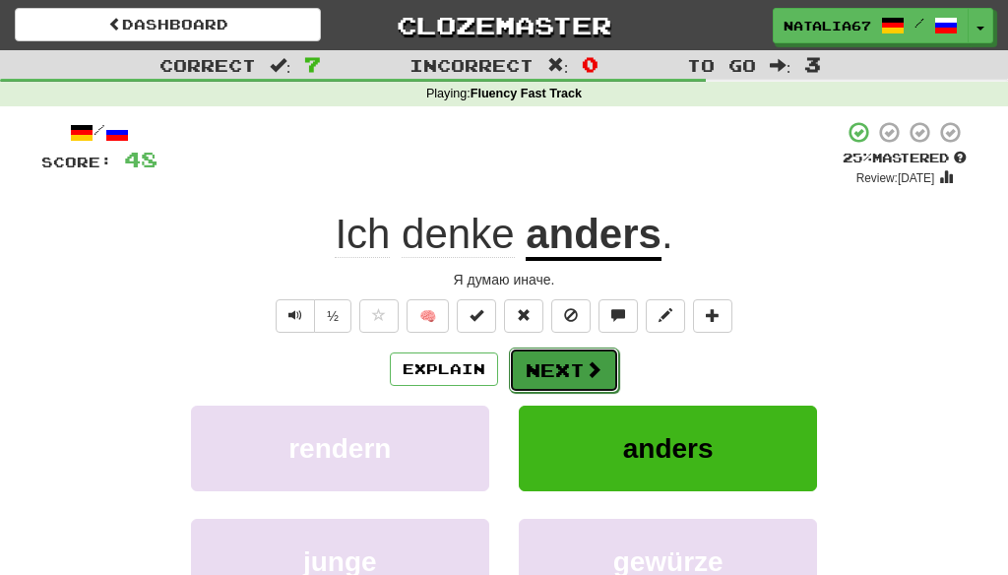
click at [547, 372] on button "Next" at bounding box center [564, 370] width 110 height 45
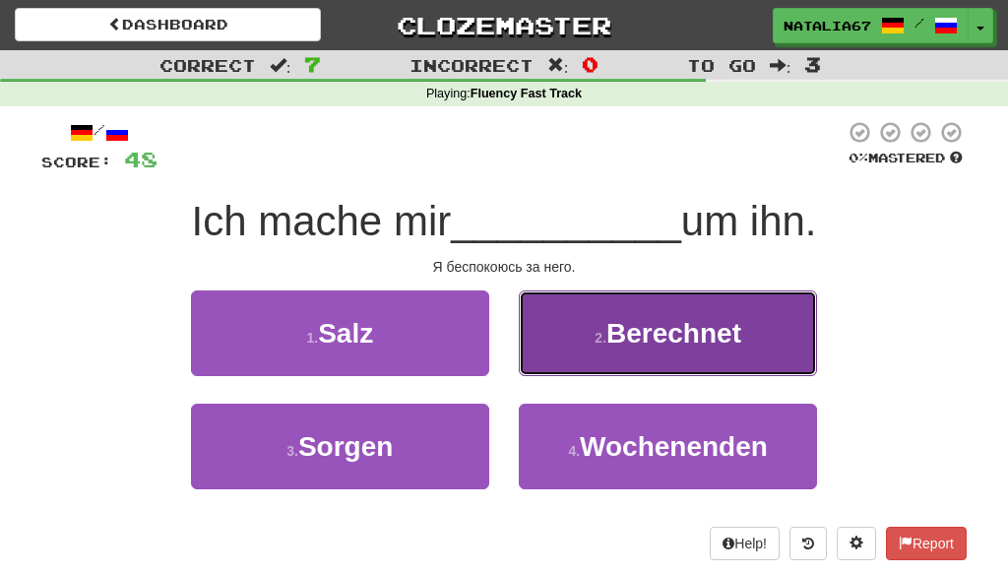
click at [635, 348] on span "Berechnet" at bounding box center [673, 333] width 135 height 31
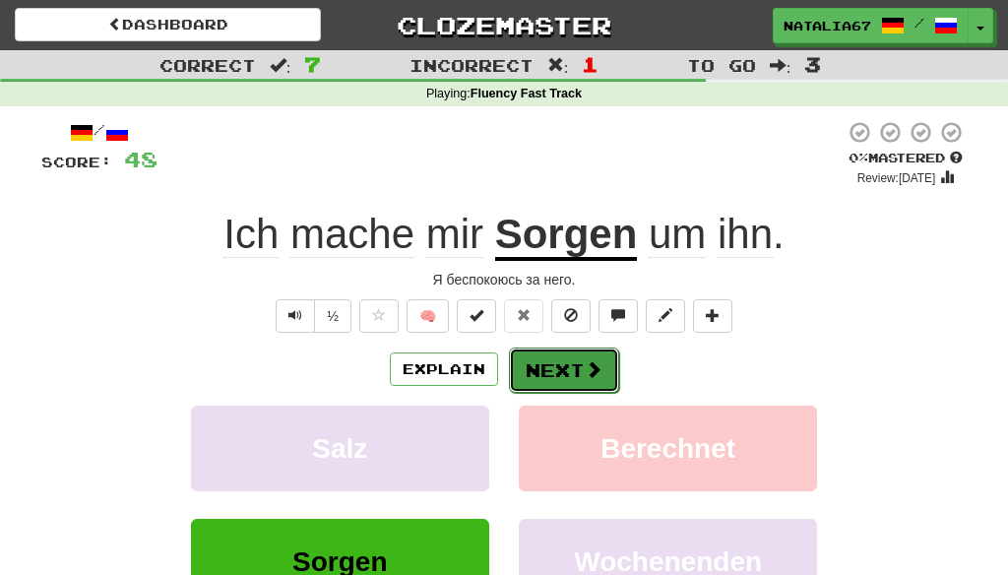
click at [563, 365] on button "Next" at bounding box center [564, 370] width 110 height 45
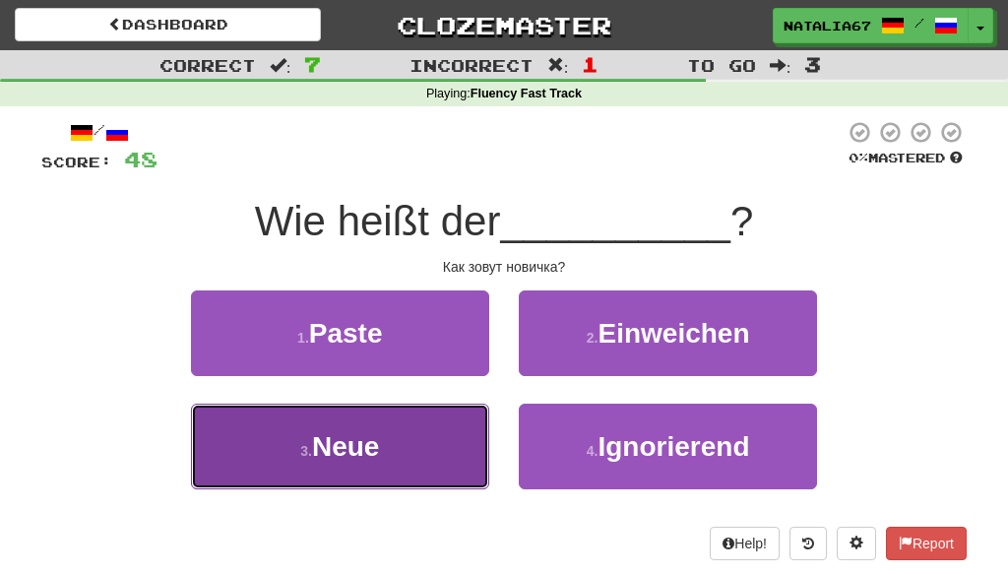
click at [394, 436] on button "3 . Neue" at bounding box center [340, 447] width 298 height 86
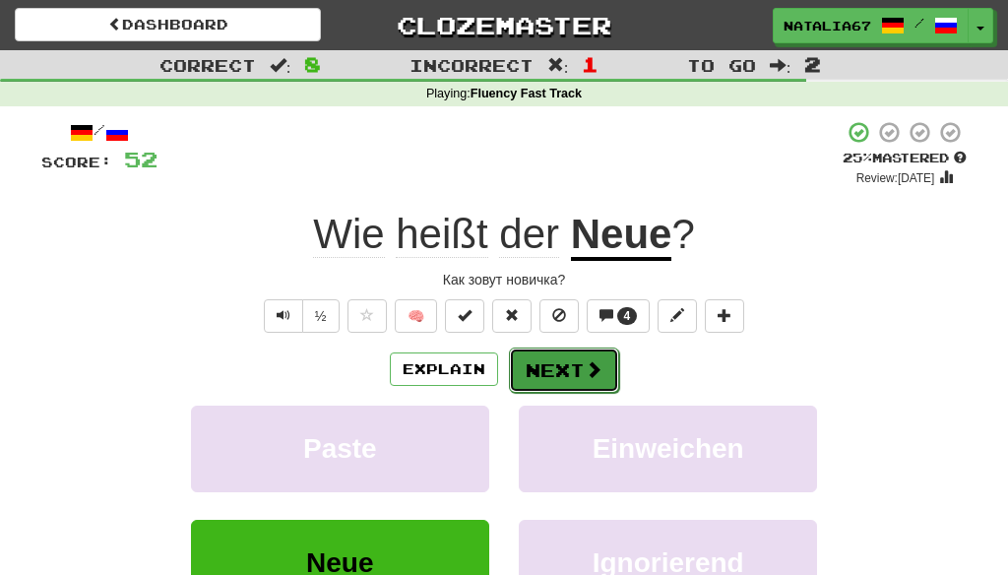
click at [572, 364] on button "Next" at bounding box center [564, 370] width 110 height 45
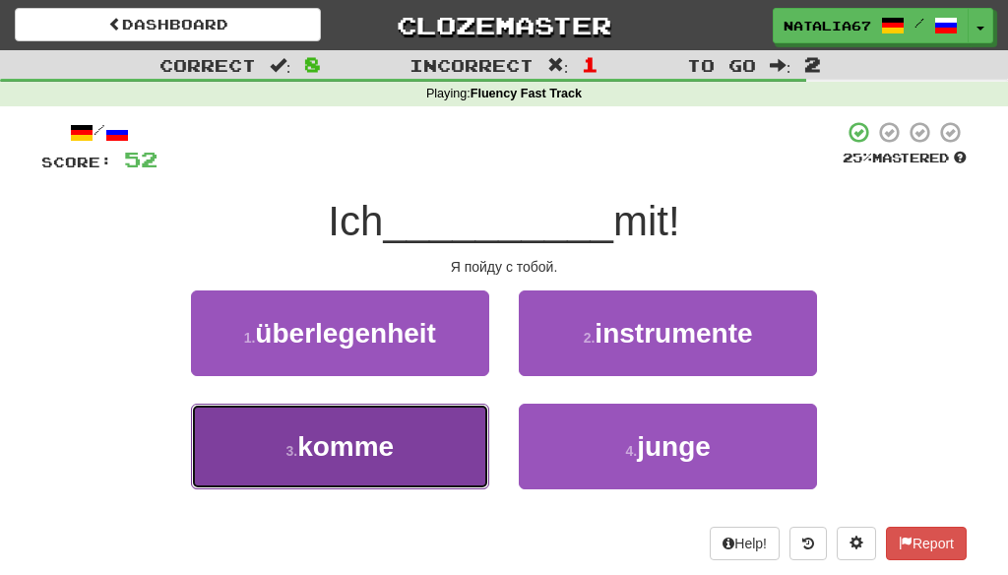
click at [374, 447] on span "komme" at bounding box center [345, 446] width 96 height 31
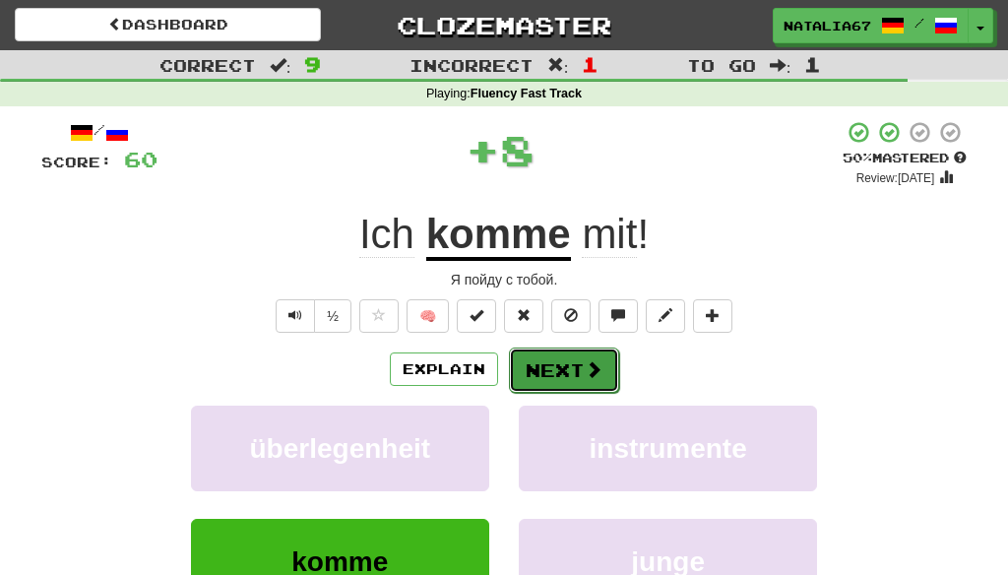
click at [576, 364] on button "Next" at bounding box center [564, 370] width 110 height 45
